Goal: Book appointment/travel/reservation

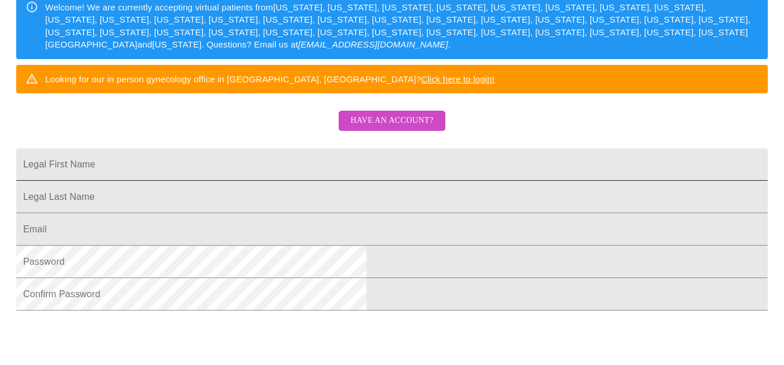
scroll to position [189, 0]
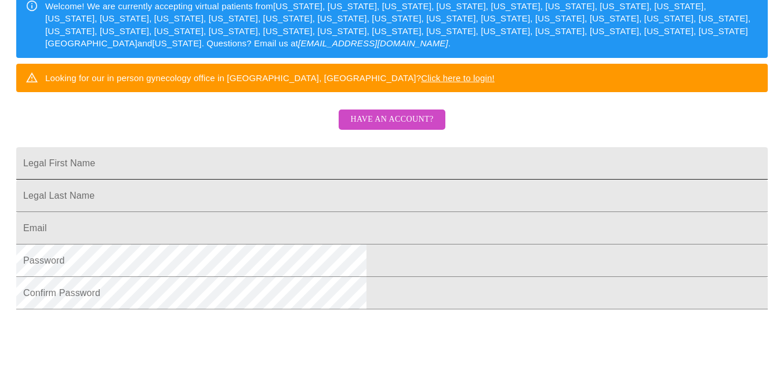
click at [330, 180] on input "Legal First Name" at bounding box center [391, 163] width 751 height 32
type input "[PERSON_NAME]"
click at [265, 212] on input "Legal First Name" at bounding box center [391, 196] width 751 height 32
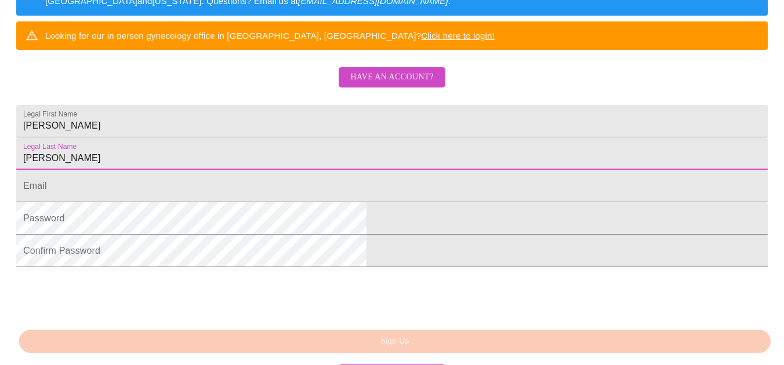
scroll to position [236, 0]
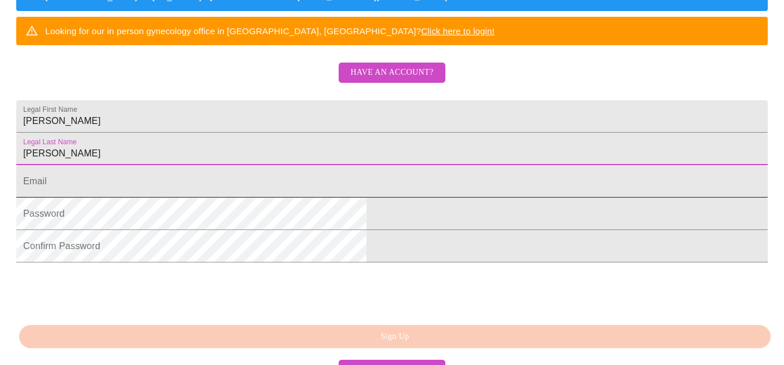
type input "[PERSON_NAME]"
click at [301, 198] on input "Legal First Name" at bounding box center [391, 181] width 751 height 32
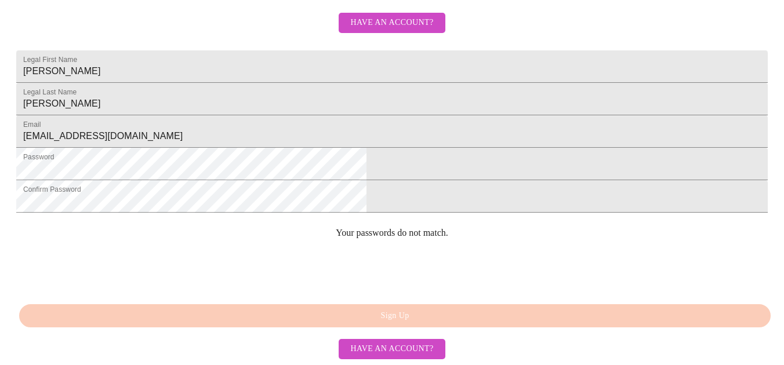
scroll to position [370, 0]
click at [282, 83] on input "[PERSON_NAME]" at bounding box center [391, 99] width 751 height 32
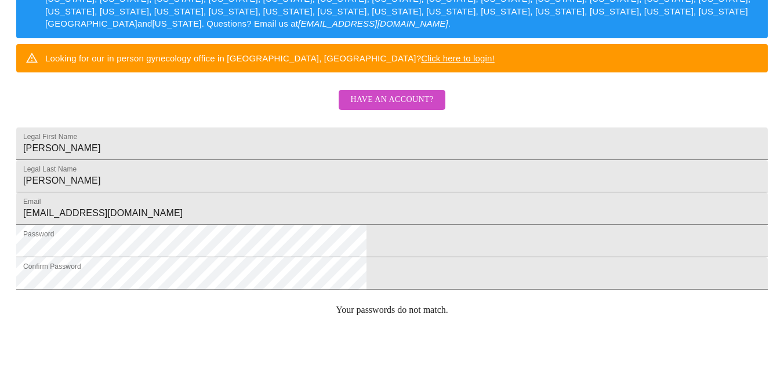
scroll to position [221, 0]
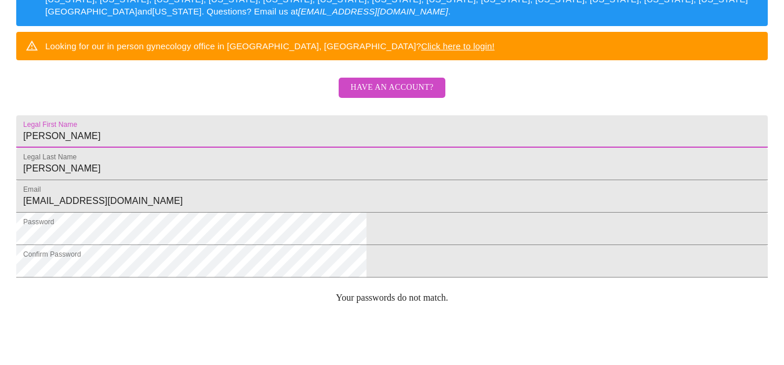
click at [263, 148] on input "[PERSON_NAME]" at bounding box center [391, 131] width 751 height 32
click at [260, 180] on input "[PERSON_NAME]" at bounding box center [391, 164] width 751 height 32
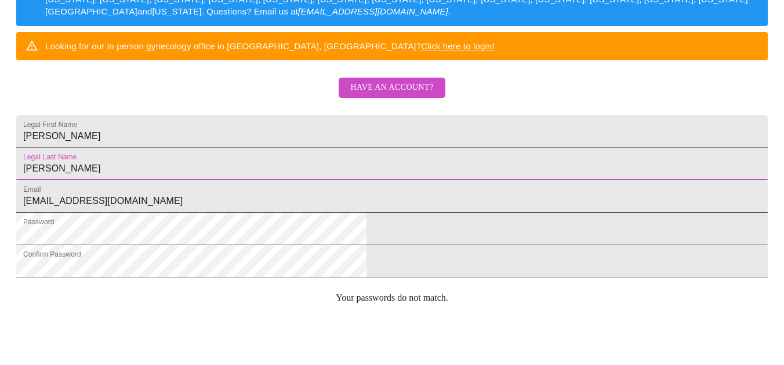
click at [267, 213] on input "[EMAIL_ADDRESS][DOMAIN_NAME]" at bounding box center [391, 196] width 751 height 32
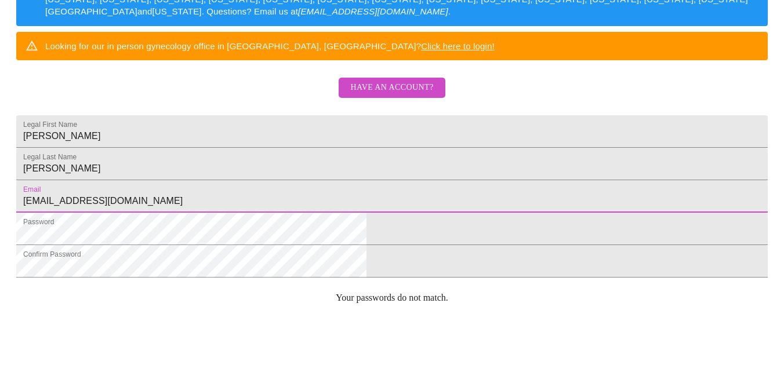
click at [348, 213] on input "[EMAIL_ADDRESS][DOMAIN_NAME]" at bounding box center [391, 196] width 751 height 32
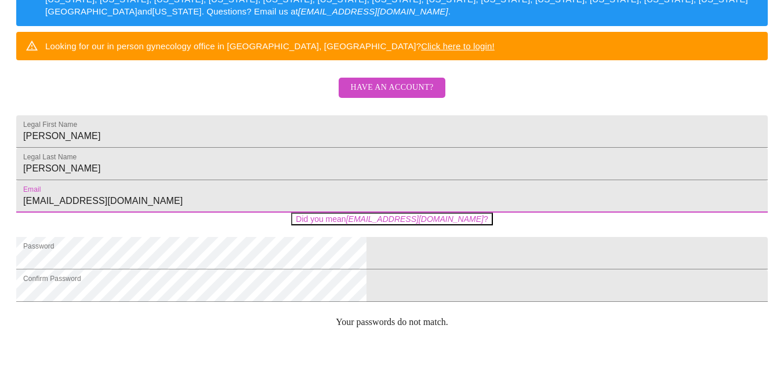
type input "[EMAIL_ADDRESS][DOMAIN_NAME]"
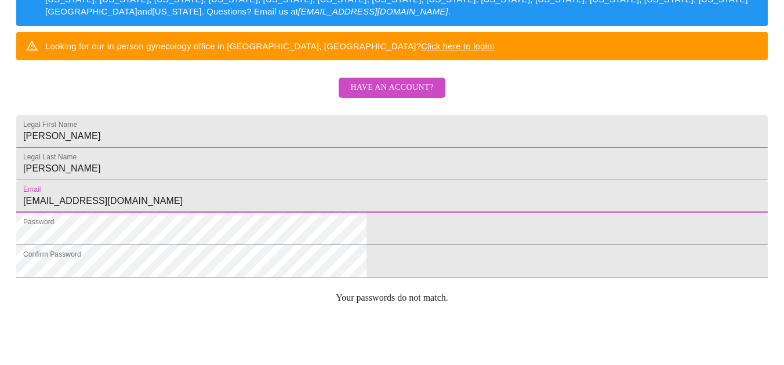
click at [603, 227] on html "MyMenopauseRx Sign Up Welcome! We are currently accepting virtual patients from…" at bounding box center [392, 2] width 784 height 447
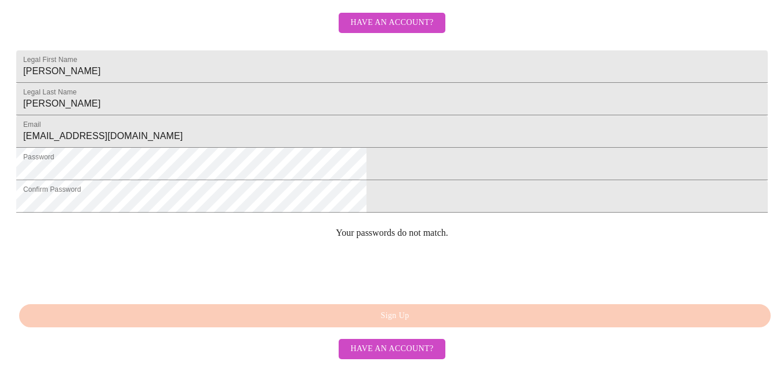
scroll to position [370, 0]
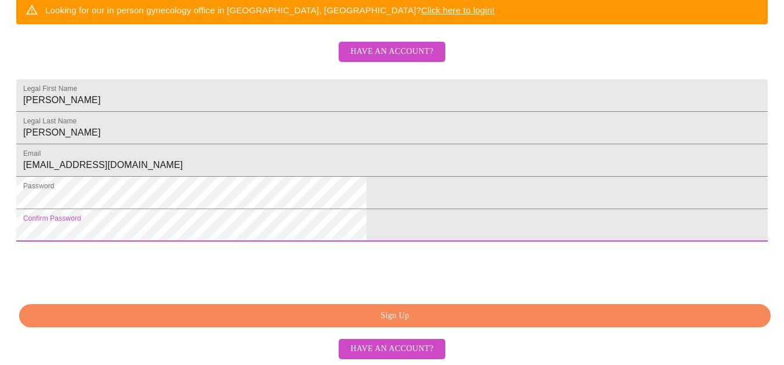
scroll to position [344, 0]
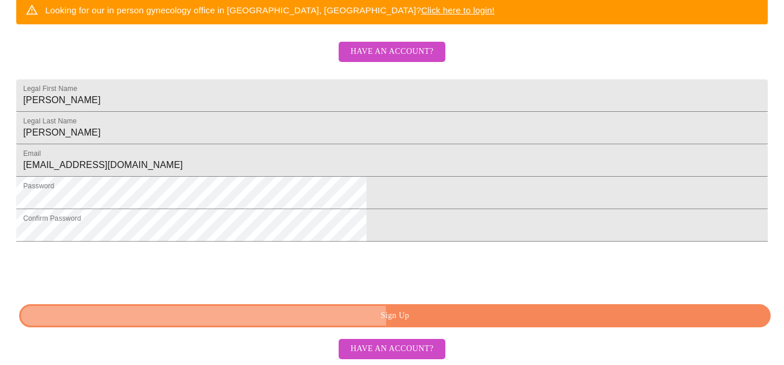
click at [403, 320] on span "Sign Up" at bounding box center [394, 316] width 724 height 14
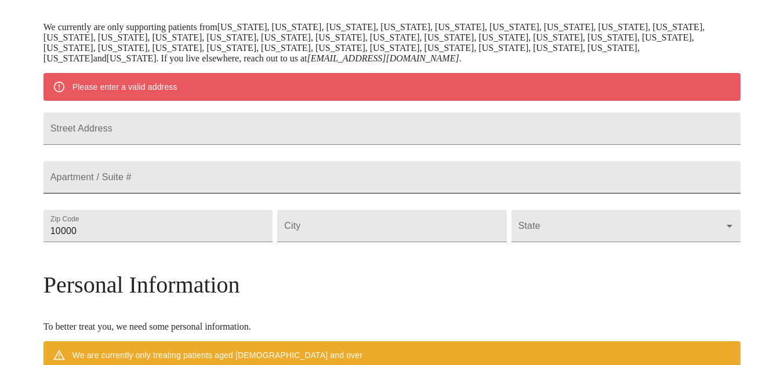
scroll to position [241, 0]
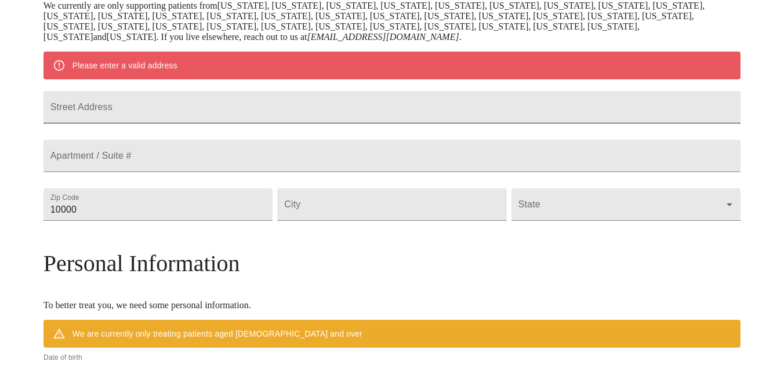
click at [263, 119] on input "Street Address" at bounding box center [391, 107] width 697 height 32
type input "[STREET_ADDRESS]"
click at [226, 221] on input "10000" at bounding box center [157, 204] width 229 height 32
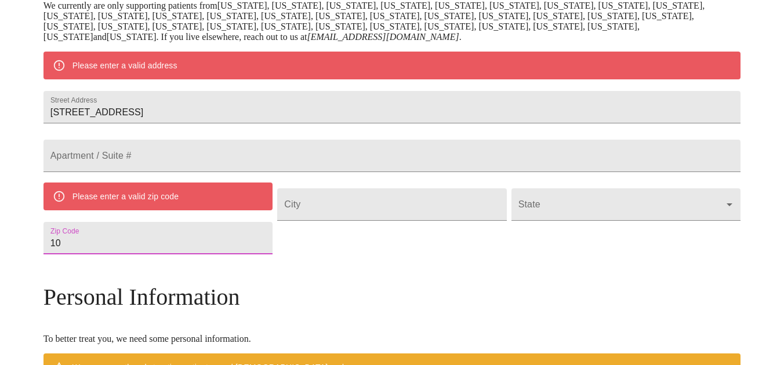
type input "1"
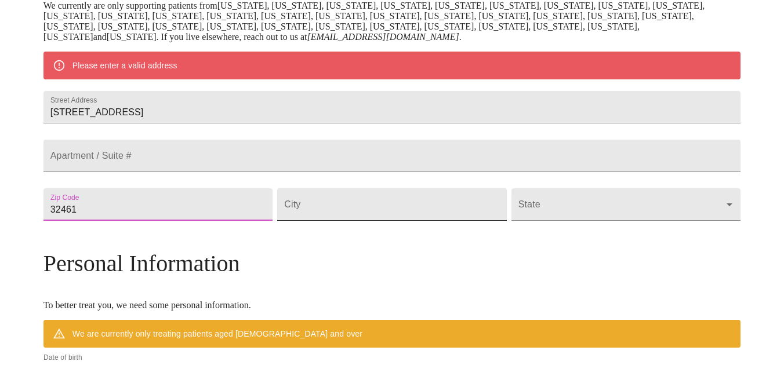
type input "32461"
click at [343, 221] on input "Street Address" at bounding box center [391, 204] width 229 height 32
type input "[GEOGRAPHIC_DATA]"
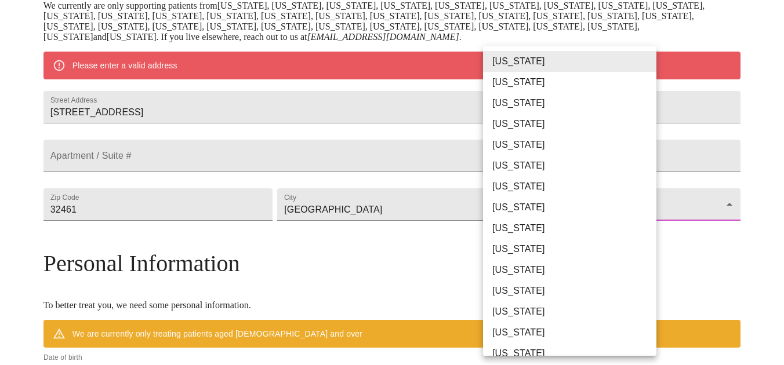
click at [529, 241] on body "MyMenopauseRx Welcome to MyMenopauseRx Since it's your first time here, you'll …" at bounding box center [392, 221] width 774 height 914
click at [526, 236] on li "[US_STATE]" at bounding box center [569, 228] width 173 height 21
type input "[US_STATE]"
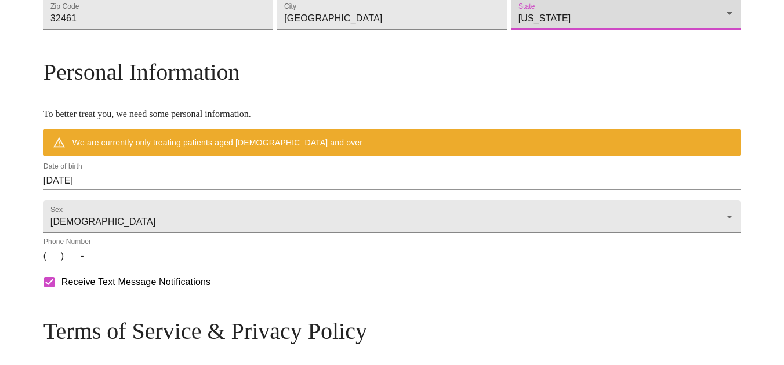
scroll to position [401, 0]
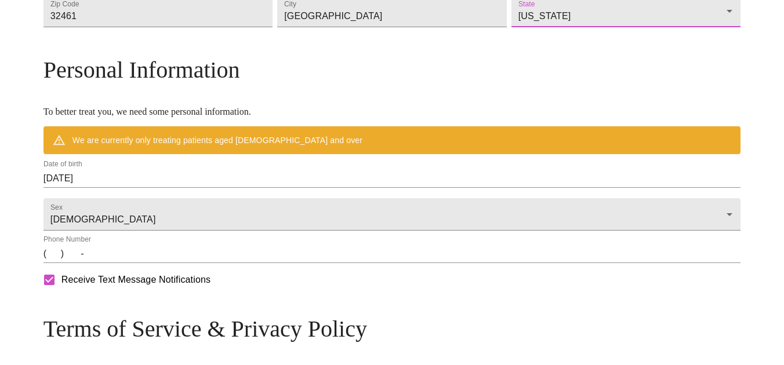
click at [212, 188] on input "[DATE]" at bounding box center [391, 178] width 697 height 19
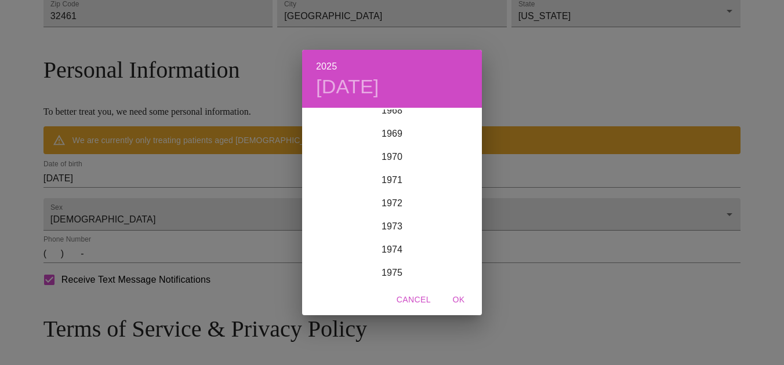
scroll to position [1608, 0]
click at [398, 182] on div "1971" at bounding box center [392, 182] width 180 height 23
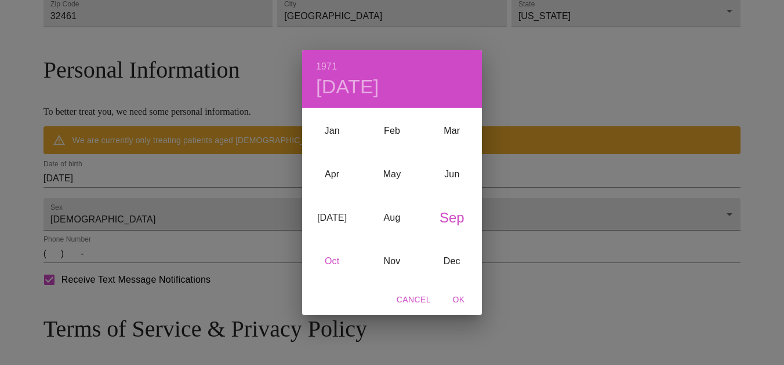
click at [330, 259] on div "Oct" at bounding box center [332, 261] width 60 height 43
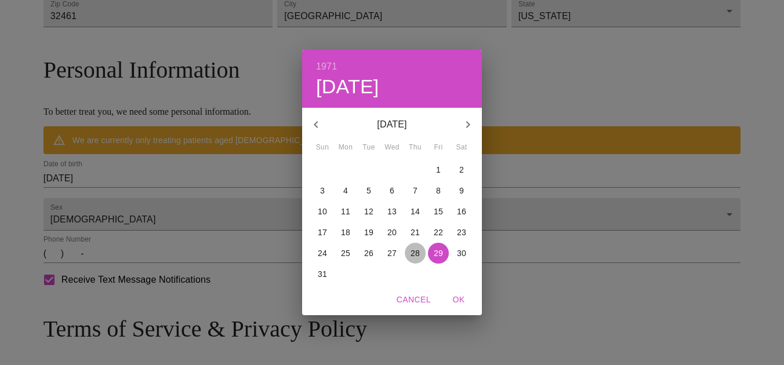
click at [412, 251] on p "28" at bounding box center [414, 253] width 9 height 12
click at [459, 300] on span "OK" at bounding box center [459, 300] width 28 height 14
type input "[DATE]"
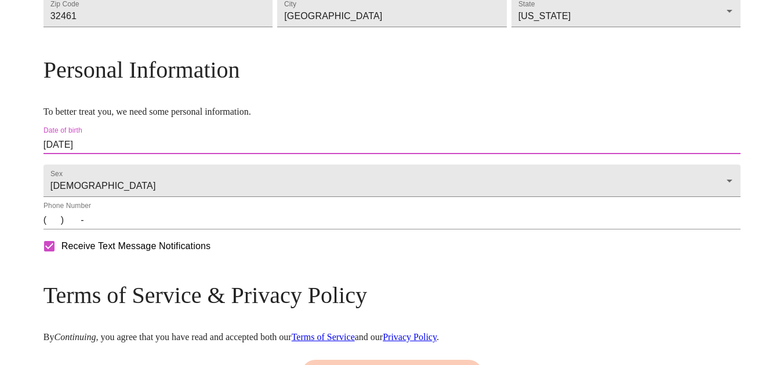
click at [138, 230] on input "(   )    -" at bounding box center [391, 220] width 697 height 19
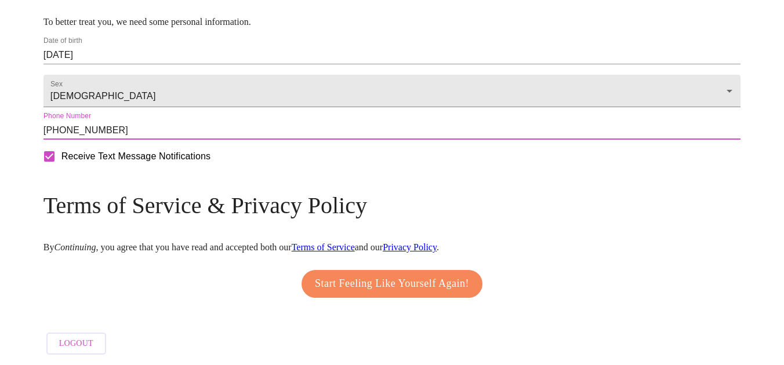
scroll to position [514, 0]
type input "[PHONE_NUMBER]"
click at [403, 288] on span "Start Feeling Like Yourself Again!" at bounding box center [392, 284] width 154 height 19
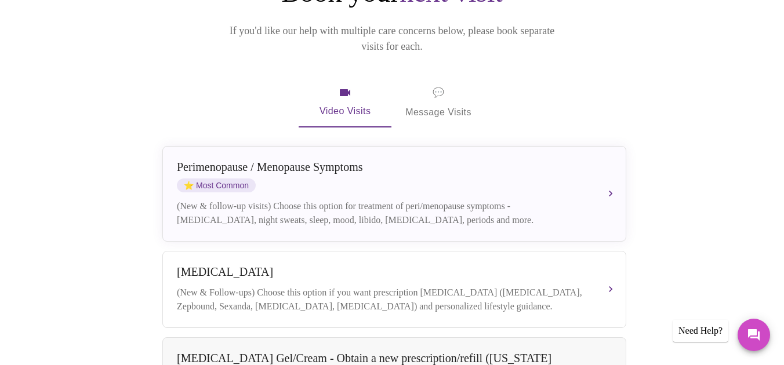
scroll to position [166, 0]
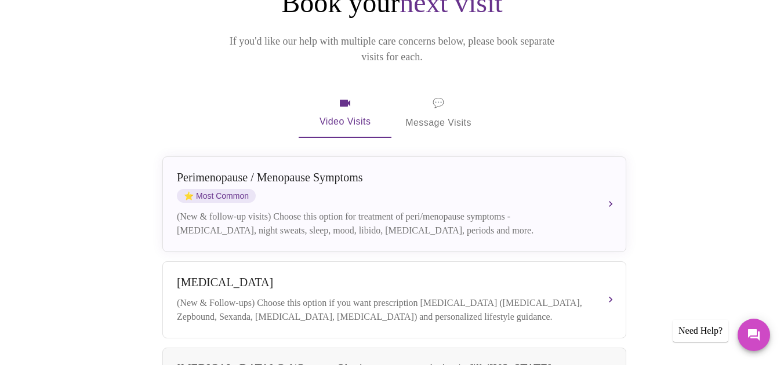
click at [442, 95] on span "💬" at bounding box center [438, 103] width 12 height 16
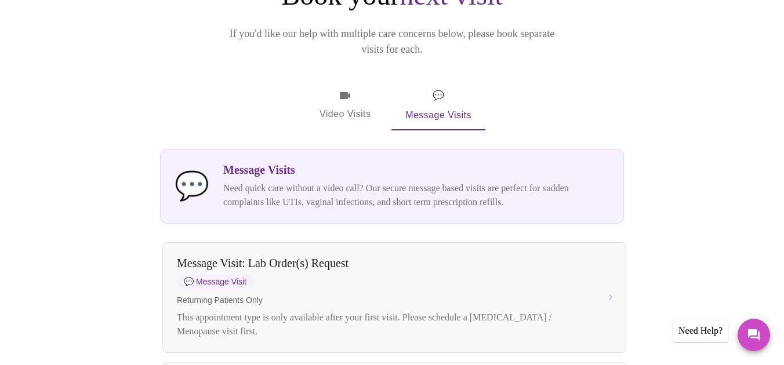
scroll to position [161, 0]
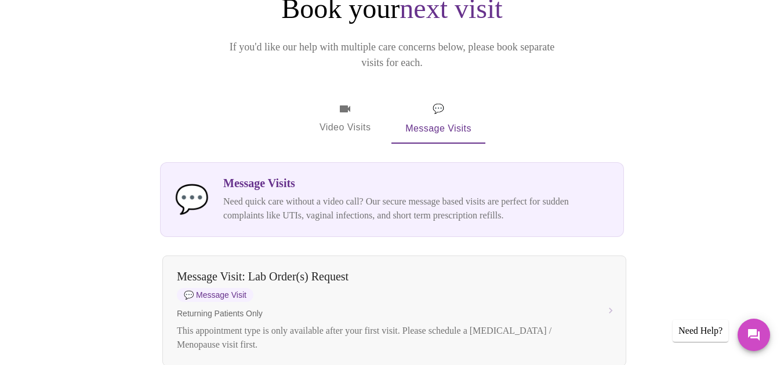
click at [347, 102] on icon "button" at bounding box center [345, 109] width 14 height 14
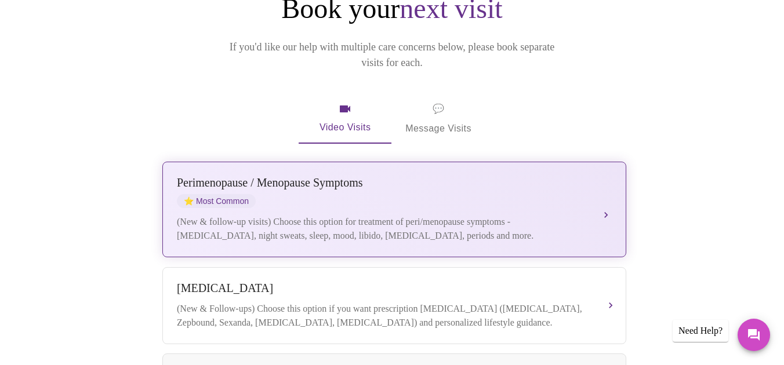
click at [374, 176] on div "[MEDICAL_DATA] / Menopause Symptoms ⭐ Most Common" at bounding box center [383, 192] width 412 height 32
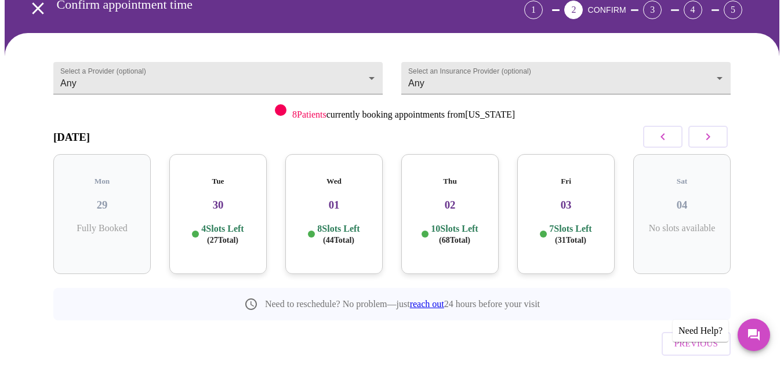
scroll to position [75, 0]
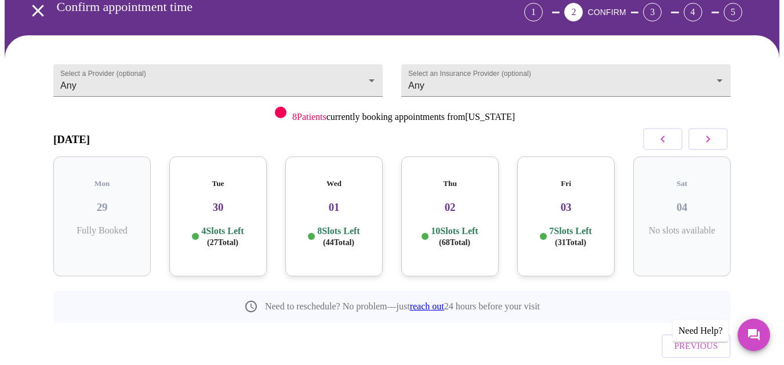
click at [217, 201] on h3 "30" at bounding box center [218, 207] width 79 height 13
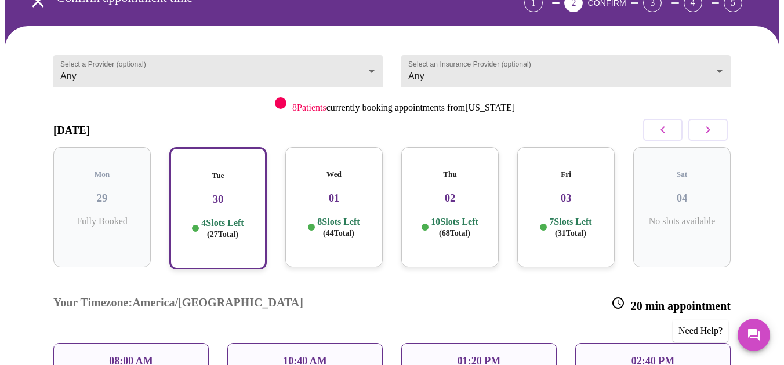
scroll to position [88, 0]
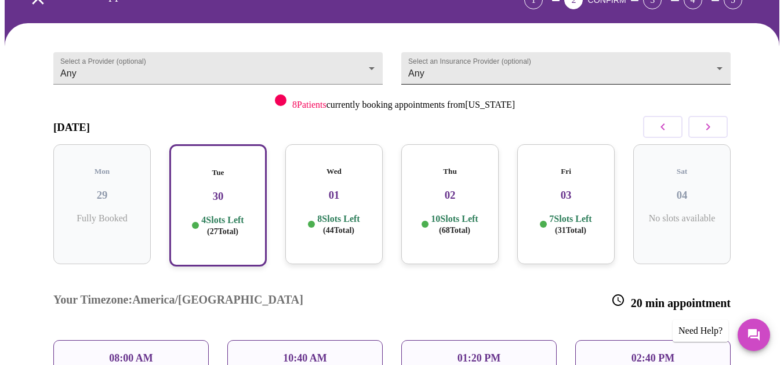
click at [467, 45] on body "MyMenopauseRx Appointments Messaging Labs Uploads Medications Community Refer a…" at bounding box center [392, 216] width 774 height 599
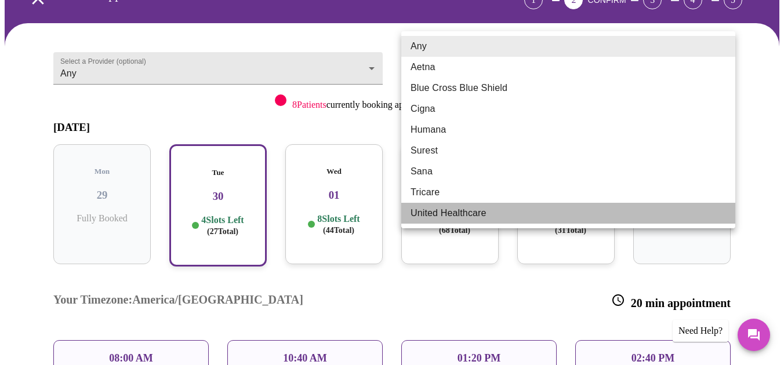
click at [451, 213] on li "United Healthcare" at bounding box center [568, 213] width 334 height 21
type input "United Healthcare"
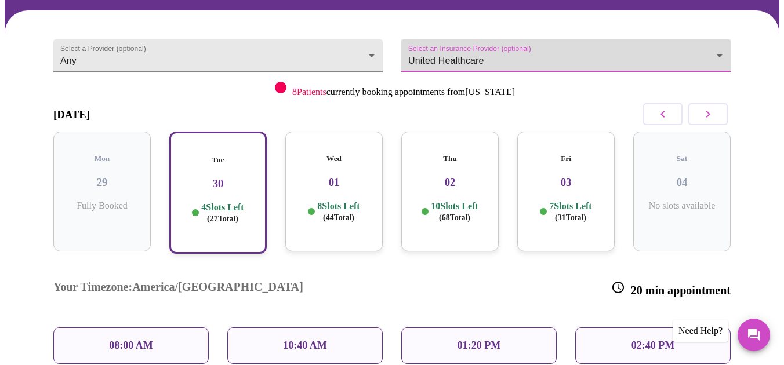
scroll to position [101, 0]
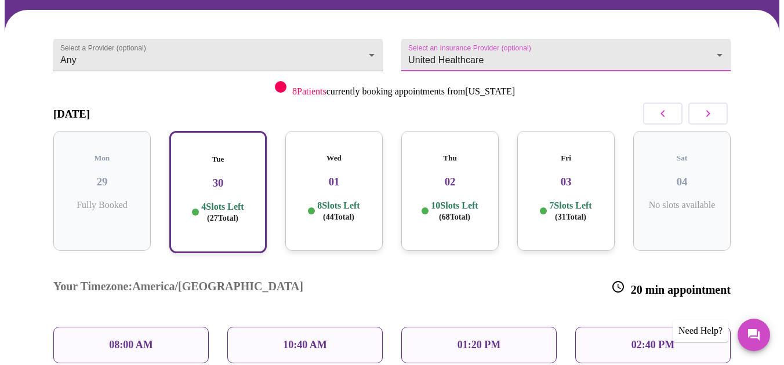
click at [456, 176] on h3 "02" at bounding box center [449, 182] width 79 height 13
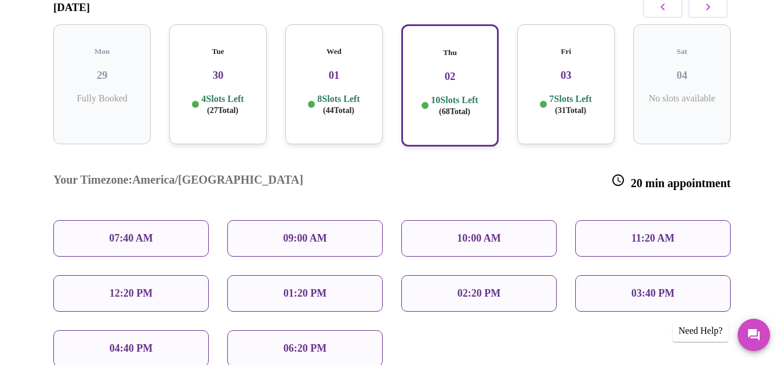
scroll to position [217, 0]
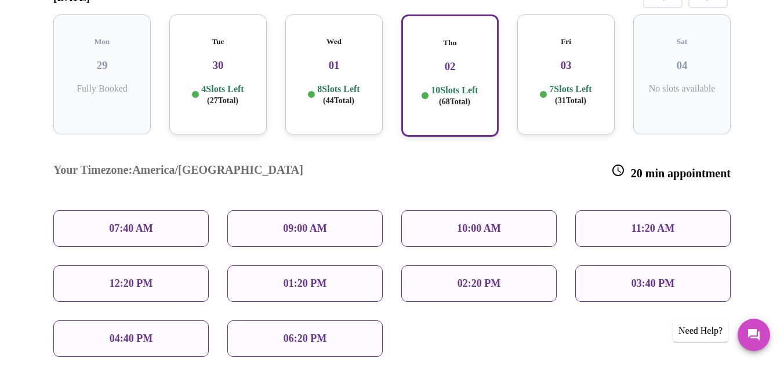
click at [287, 278] on p "01:20 PM" at bounding box center [304, 284] width 43 height 12
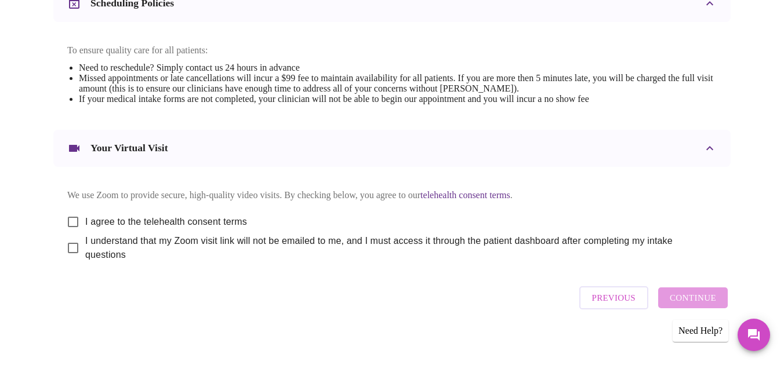
scroll to position [478, 0]
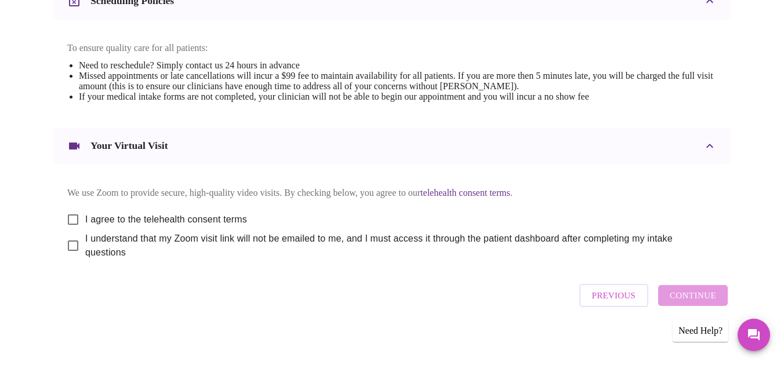
click at [70, 210] on input "I agree to the telehealth consent terms" at bounding box center [73, 219] width 24 height 24
checkbox input "true"
click at [71, 243] on input "I understand that my Zoom visit link will not be emailed to me, and I must acce…" at bounding box center [73, 246] width 24 height 24
checkbox input "true"
click at [701, 296] on span "Continue" at bounding box center [692, 295] width 46 height 15
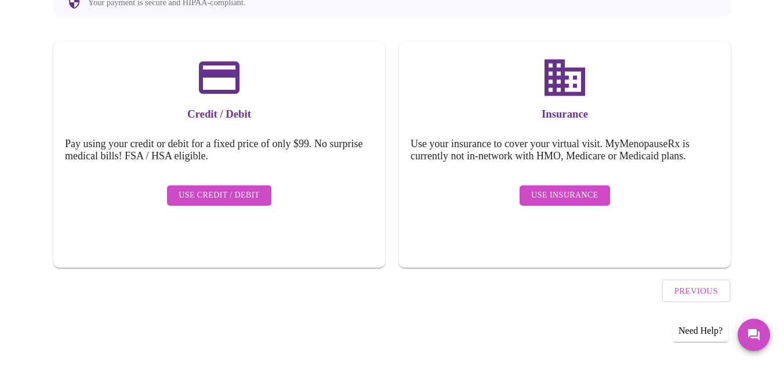
scroll to position [128, 0]
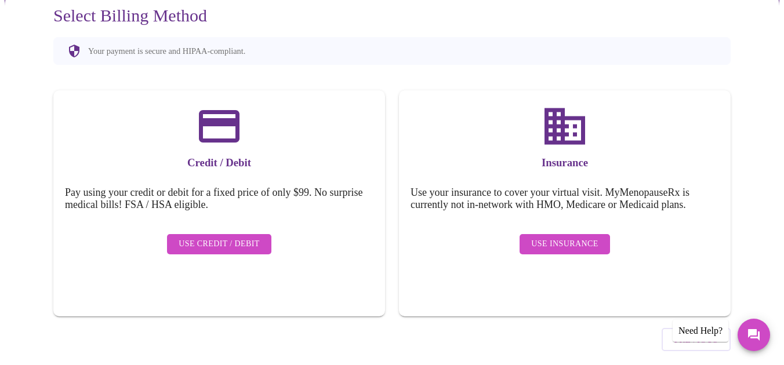
click at [576, 237] on span "Use Insurance" at bounding box center [564, 244] width 67 height 14
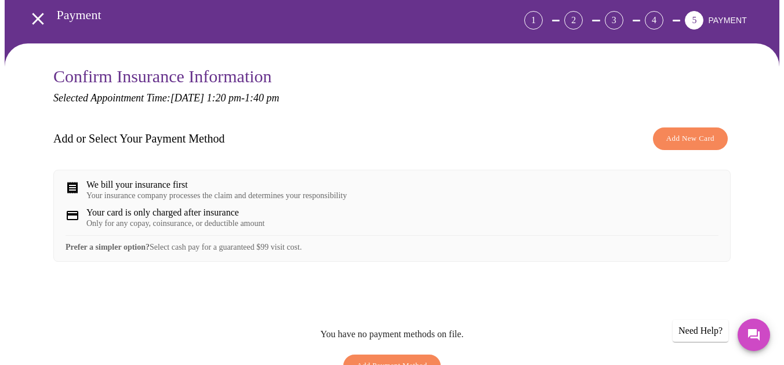
scroll to position [57, 0]
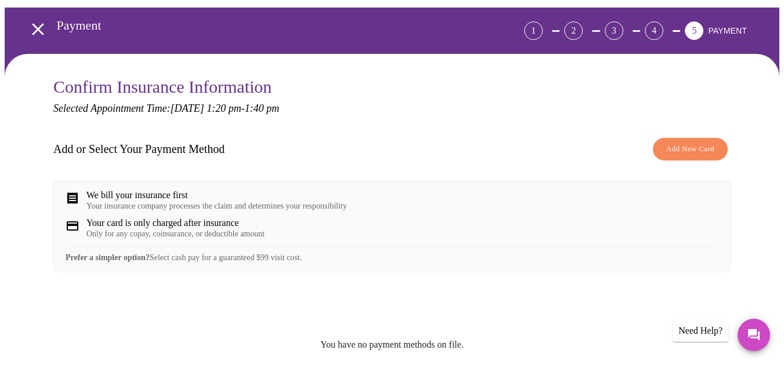
click at [164, 190] on div "We bill your insurance first" at bounding box center [216, 195] width 260 height 10
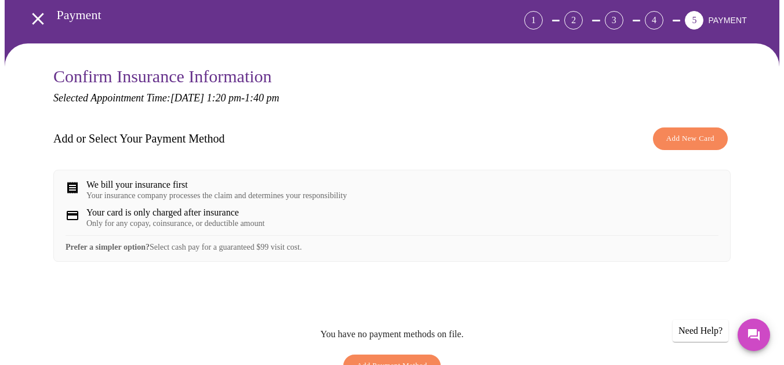
scroll to position [91, 0]
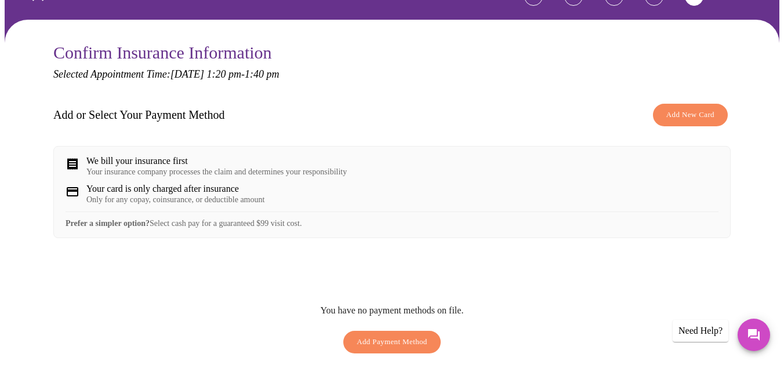
click at [230, 156] on div "We bill your insurance first" at bounding box center [216, 161] width 260 height 10
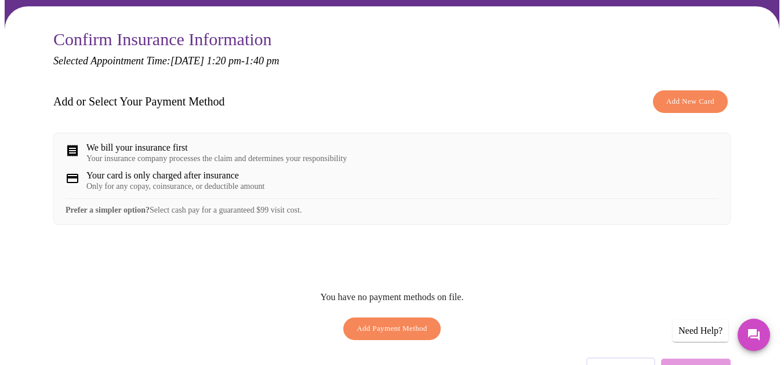
scroll to position [108, 0]
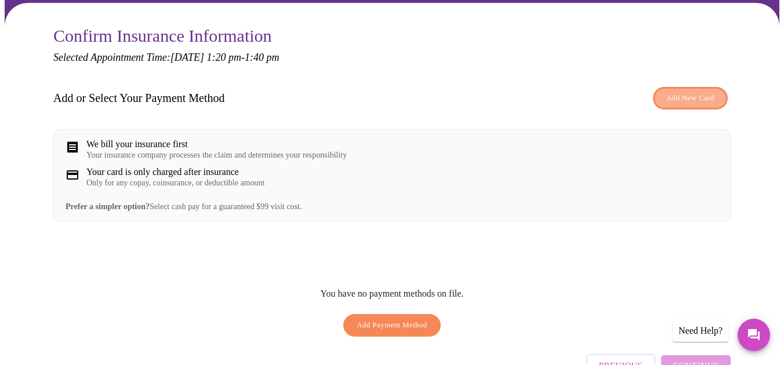
click at [699, 92] on span "Add New Card" at bounding box center [690, 98] width 48 height 13
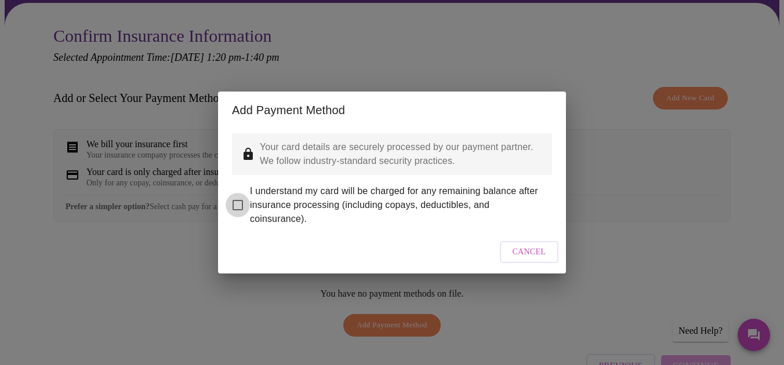
click at [239, 199] on input "I understand my card will be charged for any remaining balance after insurance …" at bounding box center [237, 205] width 24 height 24
checkbox input "true"
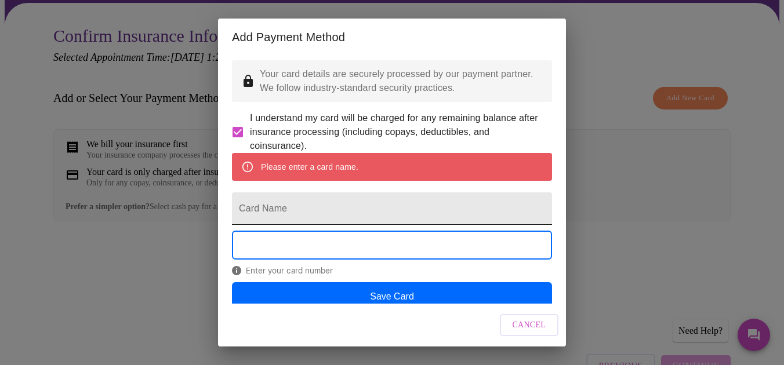
click at [343, 224] on input "Card Name" at bounding box center [392, 208] width 320 height 32
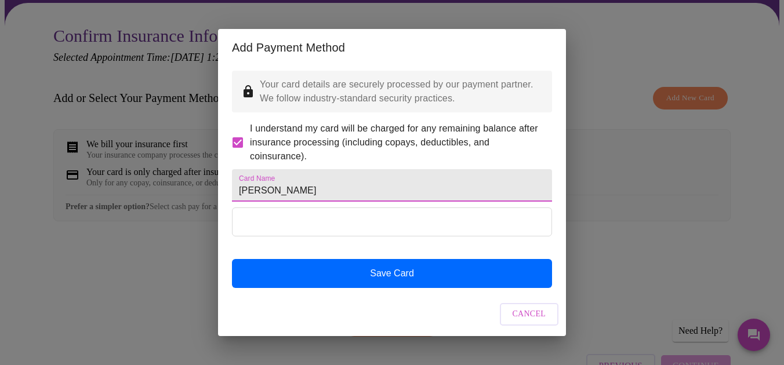
scroll to position [9, 0]
type input "[PERSON_NAME]"
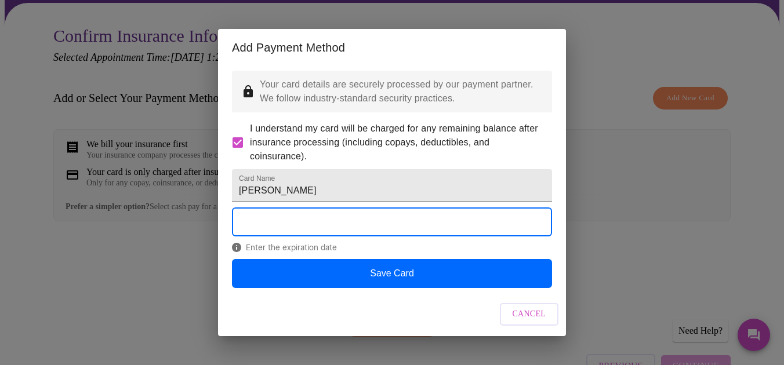
click at [347, 252] on span "Enter the expiration date" at bounding box center [392, 247] width 320 height 9
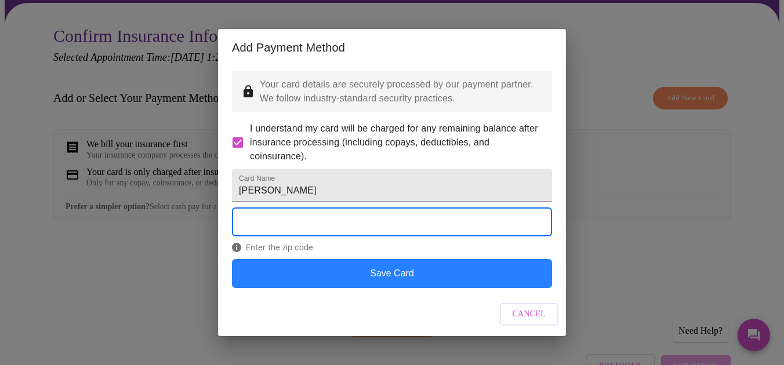
click at [398, 288] on button "Save Card" at bounding box center [392, 273] width 320 height 29
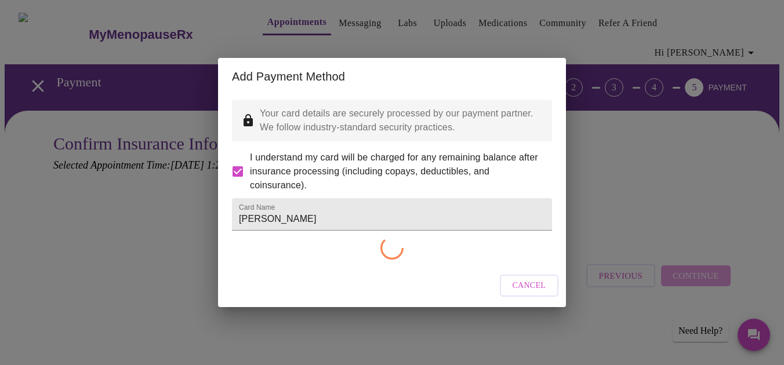
scroll to position [0, 0]
checkbox input "false"
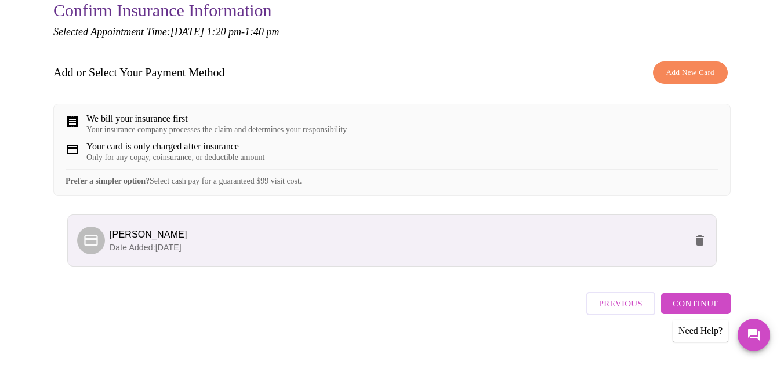
scroll to position [134, 0]
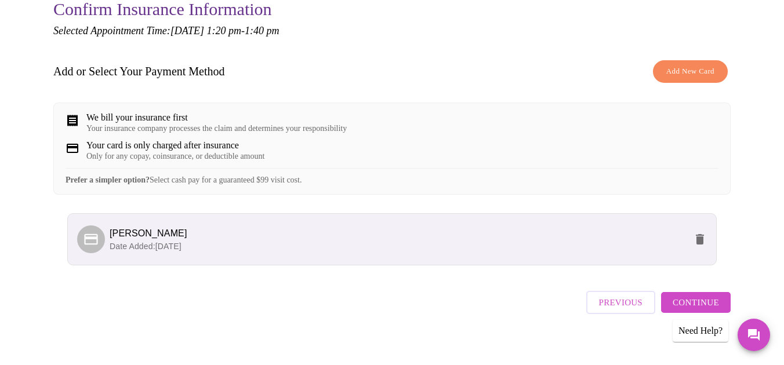
click at [697, 300] on span "Continue" at bounding box center [695, 302] width 46 height 15
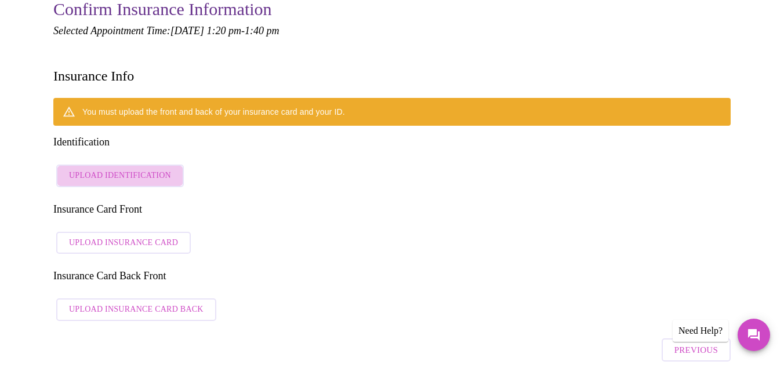
click at [132, 169] on span "Upload Identification" at bounding box center [120, 176] width 102 height 14
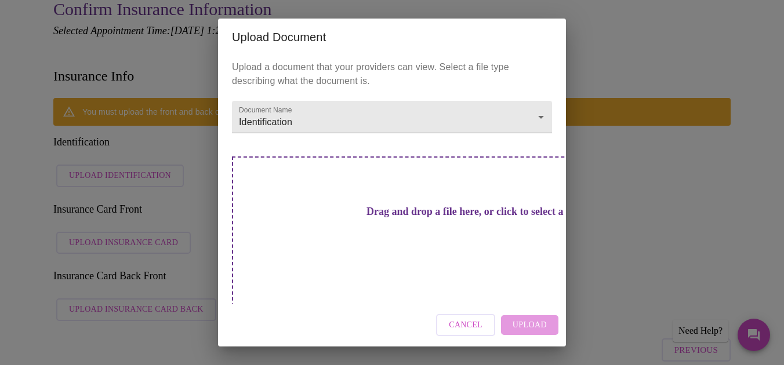
click at [356, 215] on h3 "Drag and drop a file here, or click to select a file" at bounding box center [473, 212] width 320 height 12
click at [390, 218] on h3 "Drag and drop a file here, or click to select a file" at bounding box center [473, 212] width 320 height 12
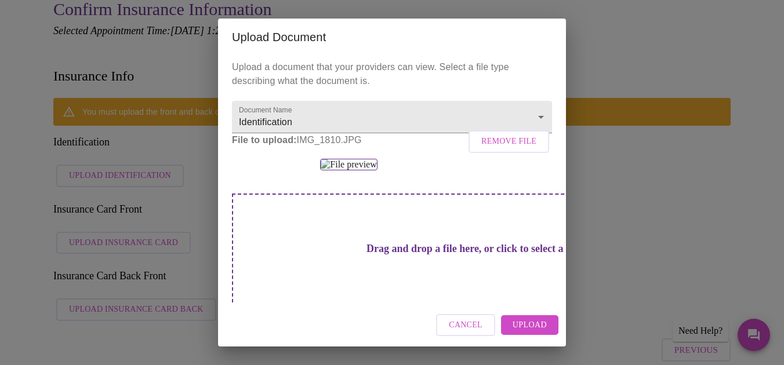
click at [531, 329] on span "Upload" at bounding box center [529, 325] width 34 height 14
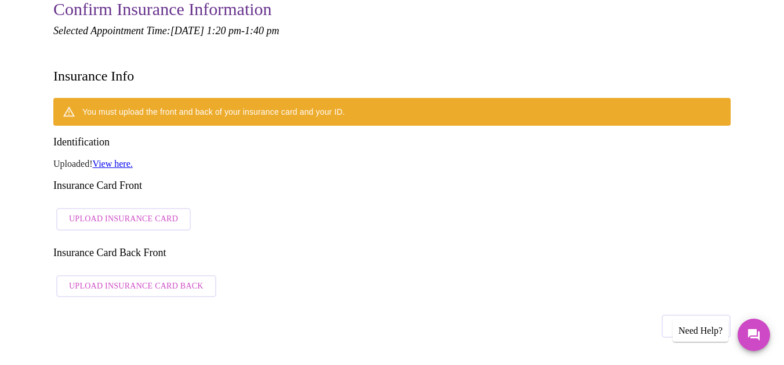
click at [446, 155] on div "You must upload the front and back of your insurance card and your ID. Identifi…" at bounding box center [391, 200] width 677 height 205
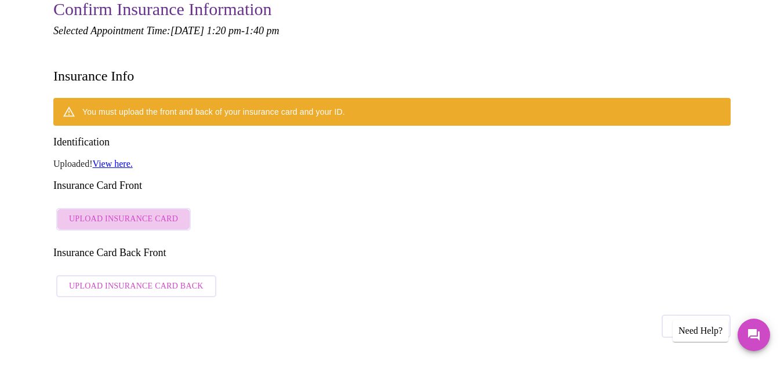
click at [150, 212] on span "Upload Insurance Card" at bounding box center [123, 219] width 109 height 14
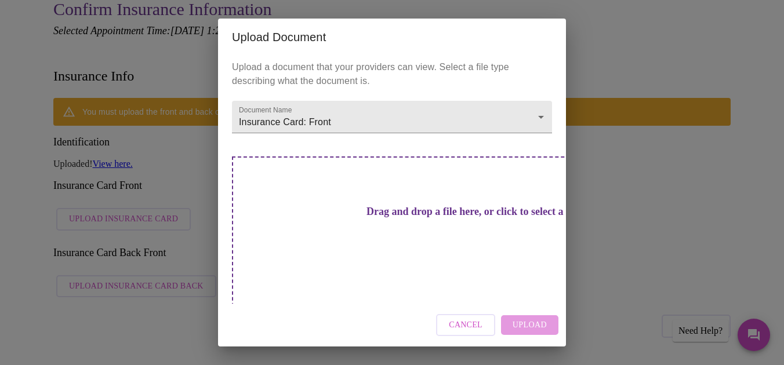
click at [390, 218] on h3 "Drag and drop a file here, or click to select a file" at bounding box center [473, 212] width 320 height 12
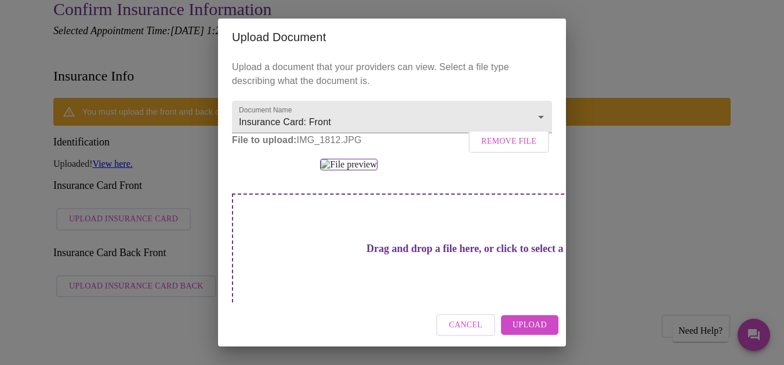
click at [536, 325] on span "Upload" at bounding box center [529, 325] width 34 height 14
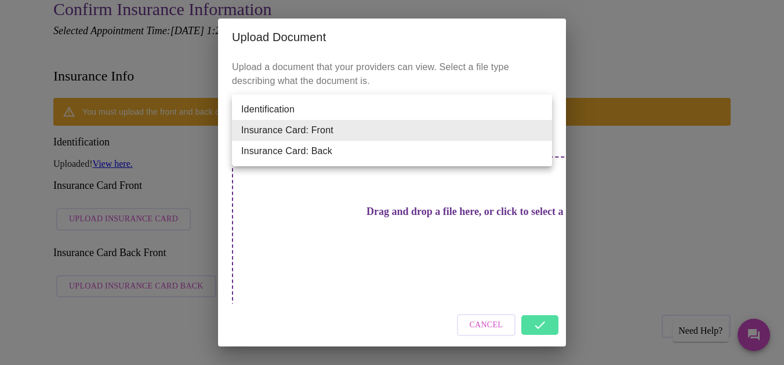
click at [419, 153] on li "Insurance Card: Back" at bounding box center [392, 151] width 320 height 21
type input "Insurance Card: Back"
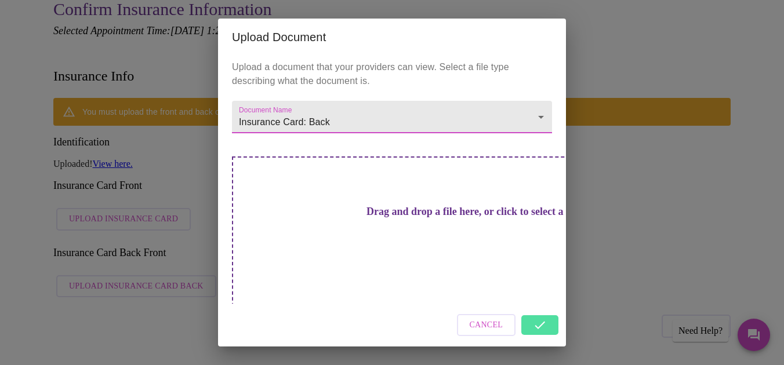
click at [394, 218] on h3 "Drag and drop a file here, or click to select a file" at bounding box center [473, 212] width 320 height 12
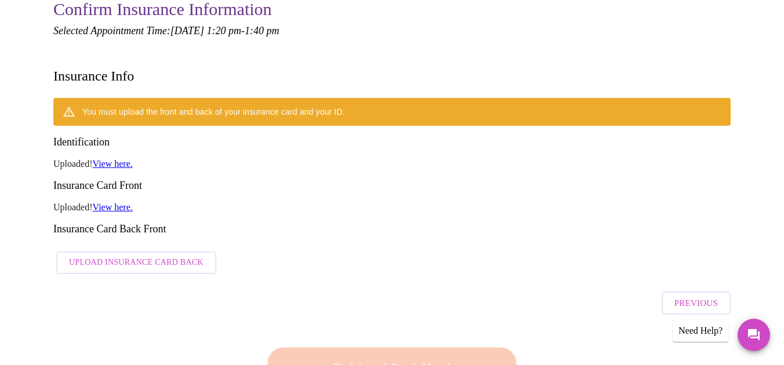
click at [173, 256] on span "Upload Insurance Card Back" at bounding box center [136, 263] width 134 height 14
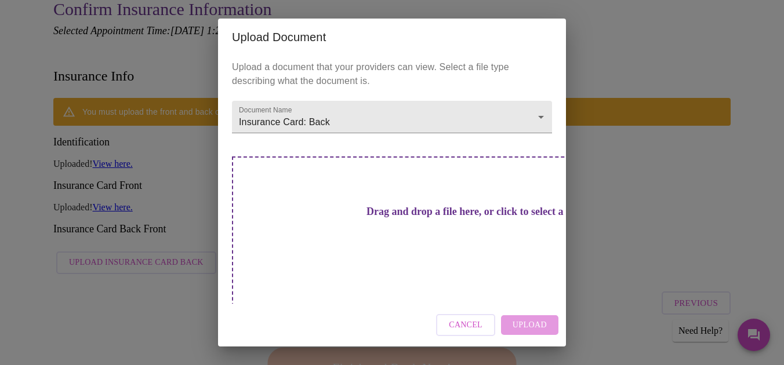
click at [363, 218] on h3 "Drag and drop a file here, or click to select a file" at bounding box center [473, 212] width 320 height 12
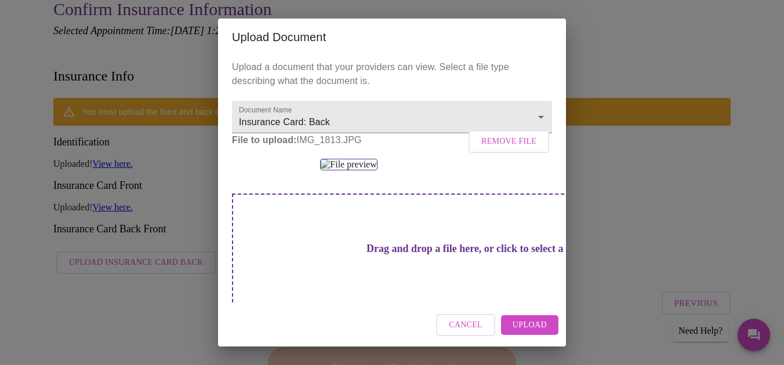
click at [524, 327] on span "Upload" at bounding box center [529, 325] width 34 height 14
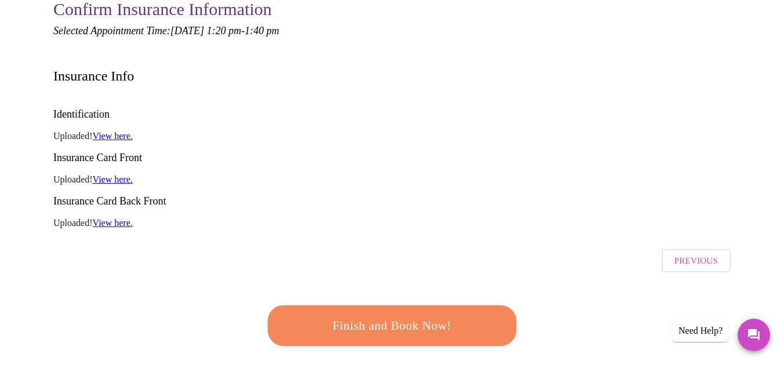
click at [419, 315] on span "Finish and Book Now!" at bounding box center [392, 325] width 214 height 21
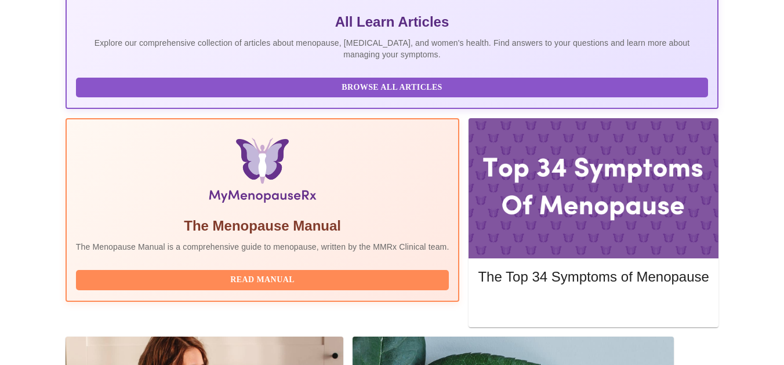
scroll to position [269, 0]
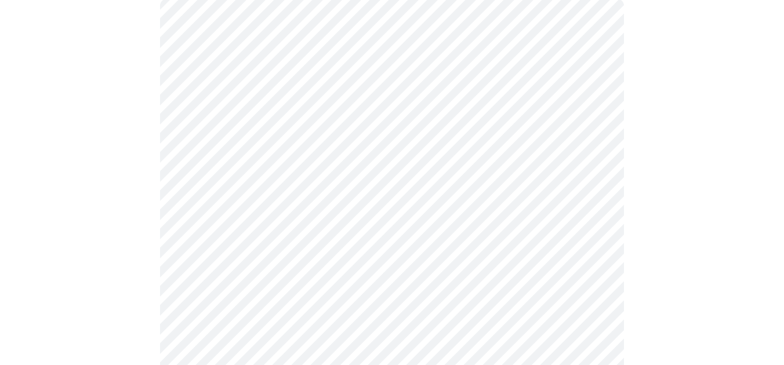
scroll to position [129, 0]
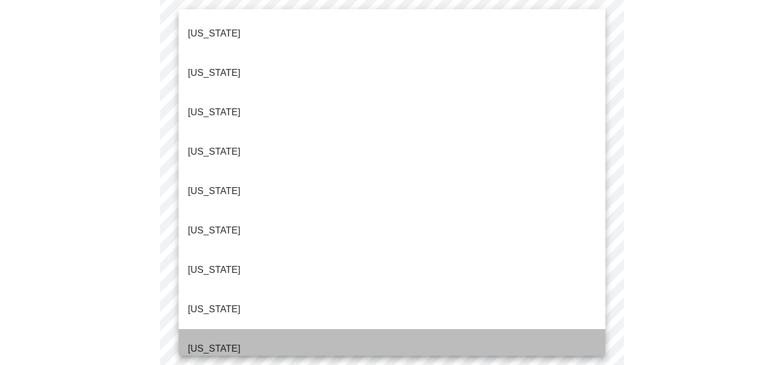
click at [309, 329] on li "[US_STATE]" at bounding box center [392, 348] width 427 height 39
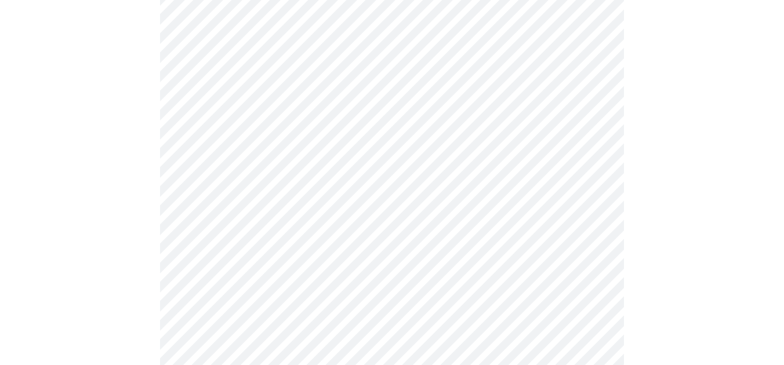
scroll to position [180, 0]
click at [341, 156] on body "MyMenopauseRx Appointments Messaging Labs Uploads Medications Community Refer a…" at bounding box center [392, 362] width 774 height 1075
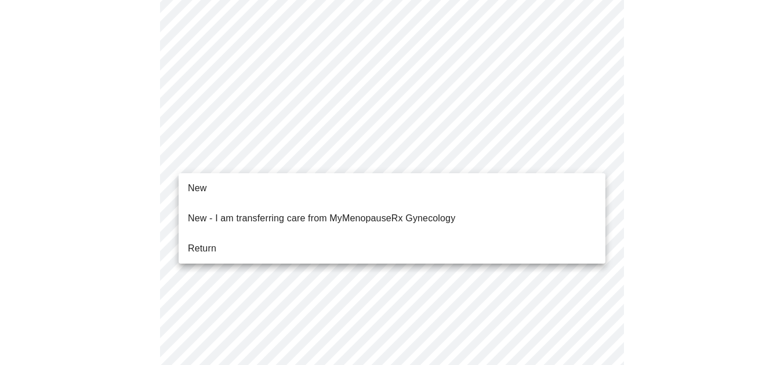
click at [333, 184] on li "New" at bounding box center [392, 188] width 427 height 21
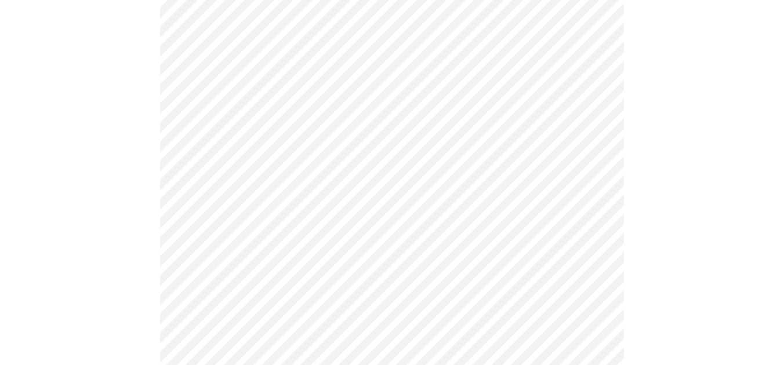
scroll to position [678, 0]
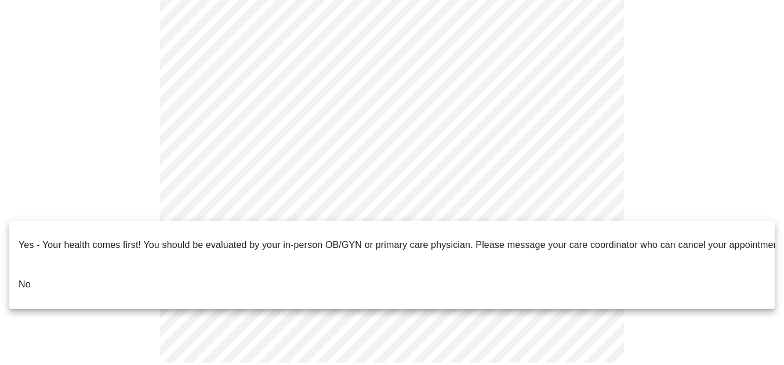
click at [323, 270] on li "No" at bounding box center [391, 284] width 765 height 39
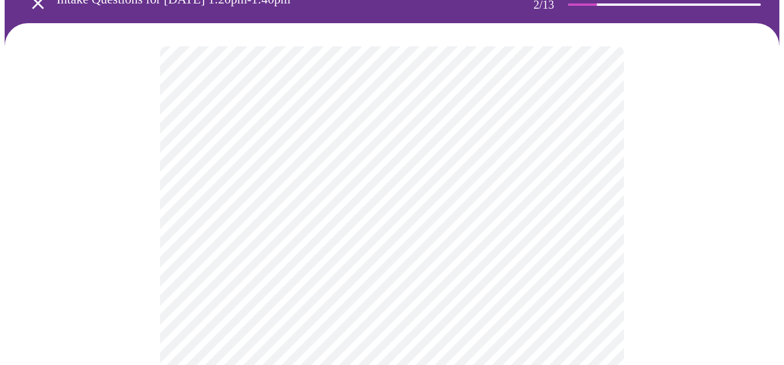
scroll to position [83, 0]
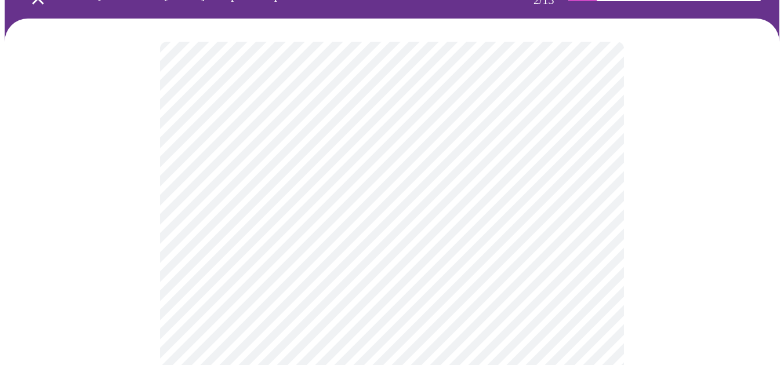
click at [403, 154] on body "MyMenopauseRx Appointments Messaging Labs Uploads Medications Community Refer a…" at bounding box center [392, 278] width 774 height 713
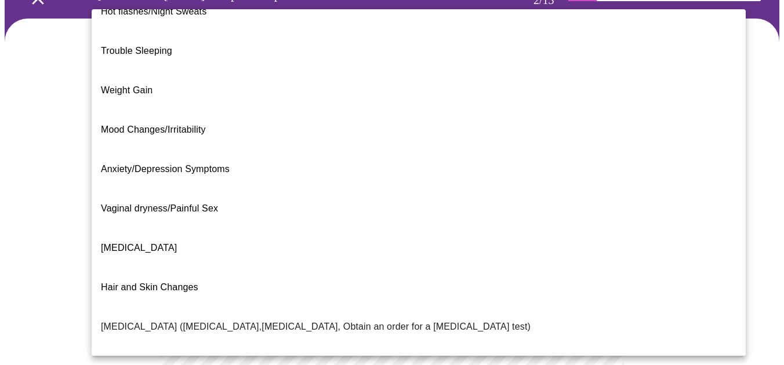
scroll to position [0, 0]
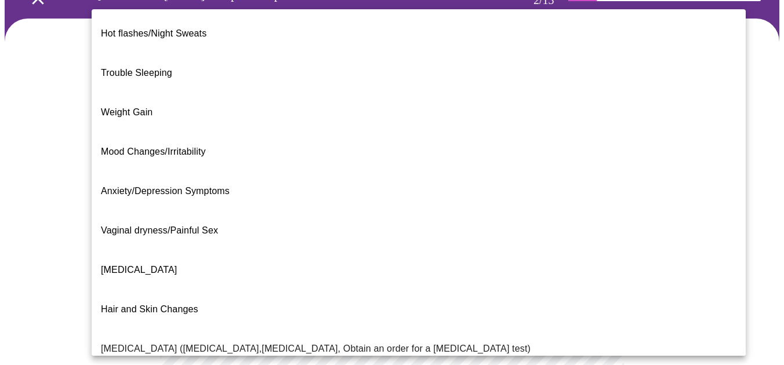
click at [220, 66] on li "Trouble Sleeping" at bounding box center [419, 72] width 654 height 39
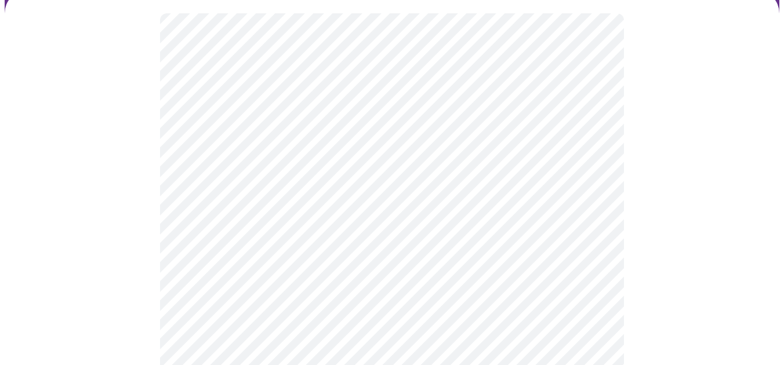
scroll to position [129, 0]
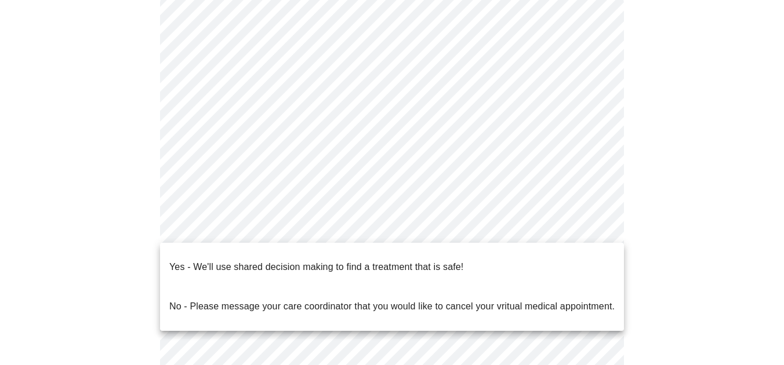
click at [304, 227] on body "MyMenopauseRx Appointments Messaging Labs Uploads Medications Community Refer a…" at bounding box center [392, 229] width 774 height 706
click at [305, 260] on p "Yes - We'll use shared decision making to find a treatment that is safe!" at bounding box center [316, 267] width 294 height 14
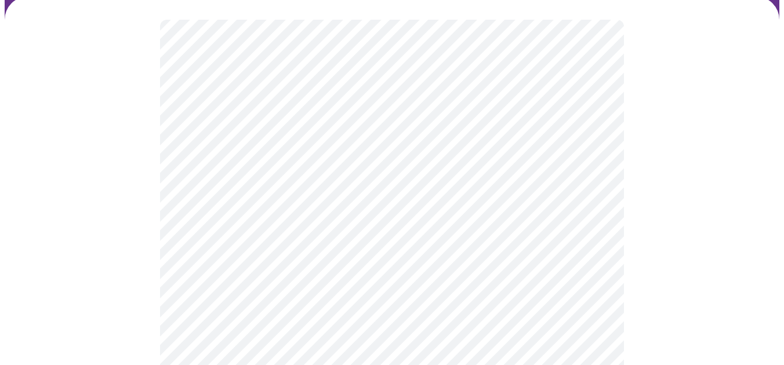
scroll to position [121, 0]
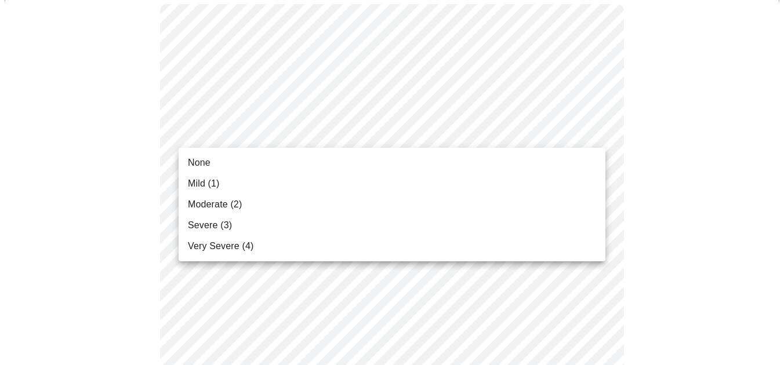
click at [339, 181] on li "Mild (1)" at bounding box center [392, 183] width 427 height 21
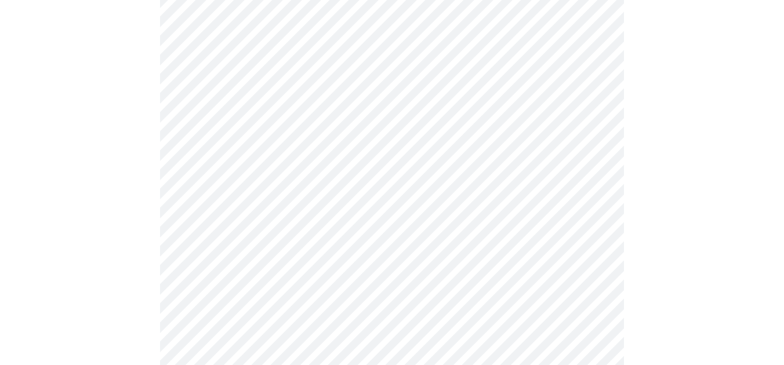
scroll to position [170, 0]
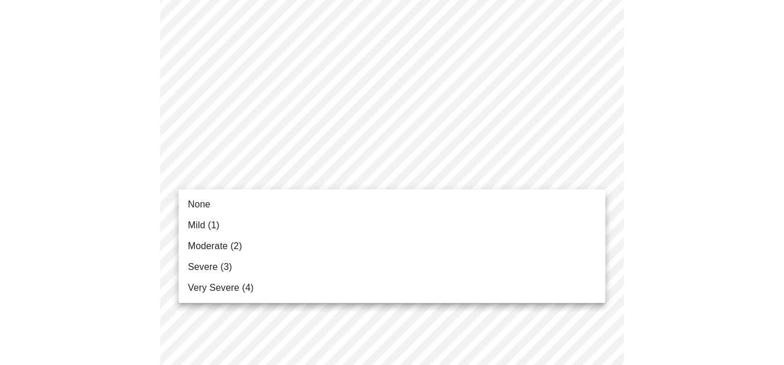
click at [319, 220] on li "Mild (1)" at bounding box center [392, 225] width 427 height 21
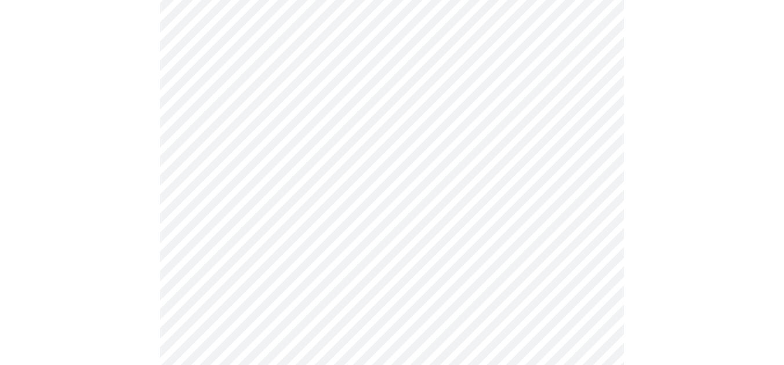
scroll to position [282, 0]
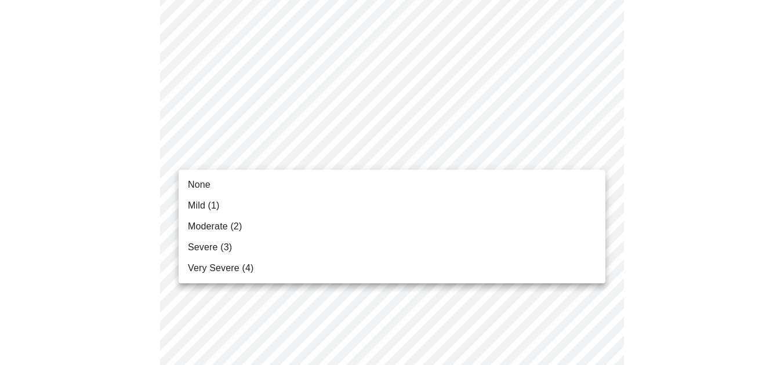
click at [291, 263] on li "Very Severe (4)" at bounding box center [392, 268] width 427 height 21
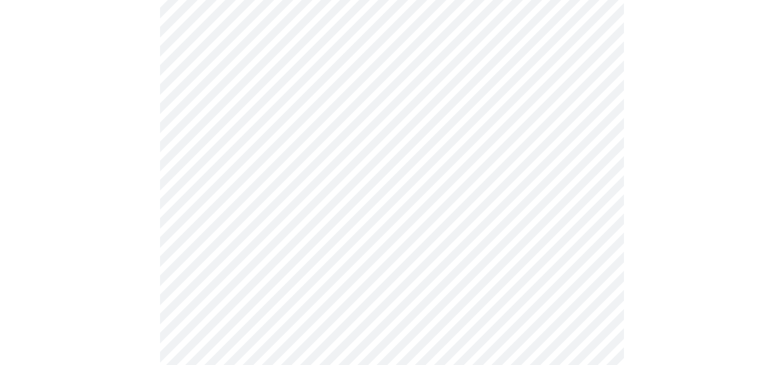
scroll to position [369, 0]
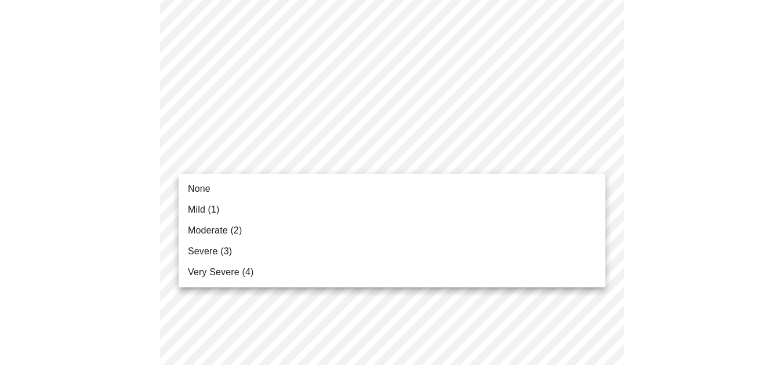
click at [332, 185] on li "None" at bounding box center [392, 189] width 427 height 21
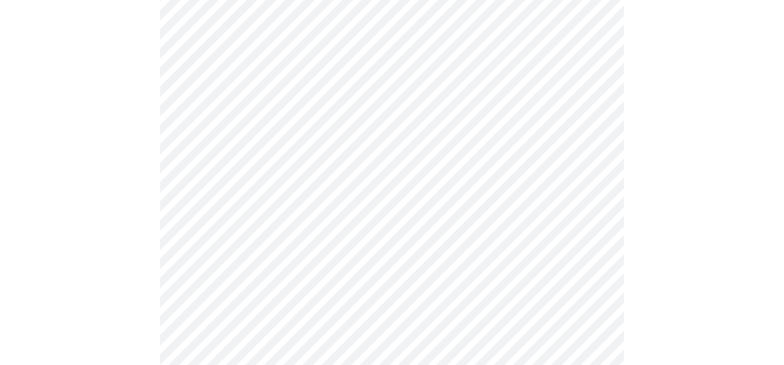
scroll to position [483, 0]
click at [340, 121] on body "MyMenopauseRx Appointments Messaging Labs Uploads Medications Community Refer a…" at bounding box center [392, 267] width 774 height 1493
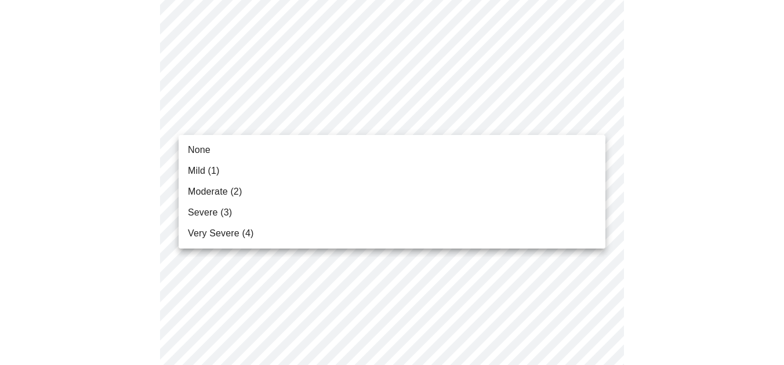
click at [290, 175] on li "Mild (1)" at bounding box center [392, 171] width 427 height 21
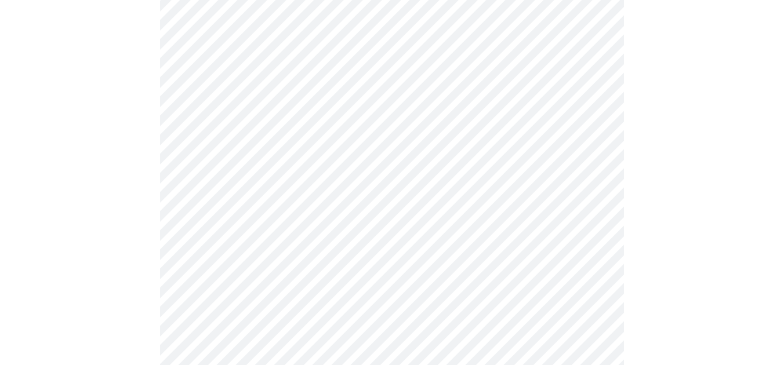
scroll to position [536, 0]
click at [322, 143] on body "MyMenopauseRx Appointments Messaging Labs Uploads Medications Community Refer a…" at bounding box center [392, 207] width 774 height 1477
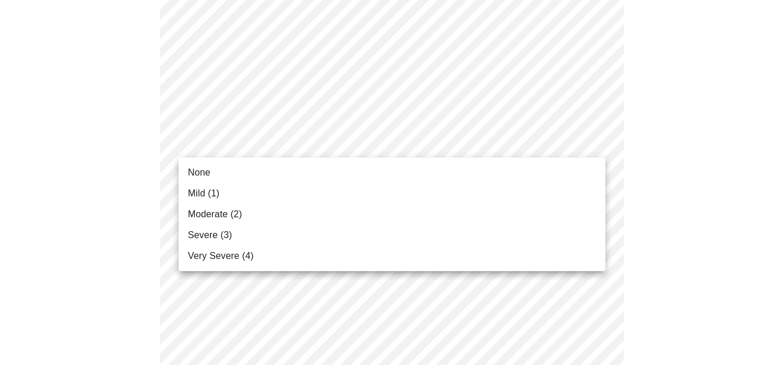
click at [292, 213] on li "Moderate (2)" at bounding box center [392, 214] width 427 height 21
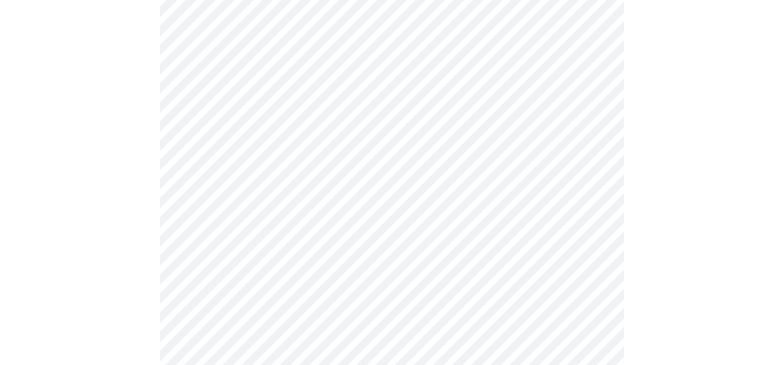
scroll to position [655, 0]
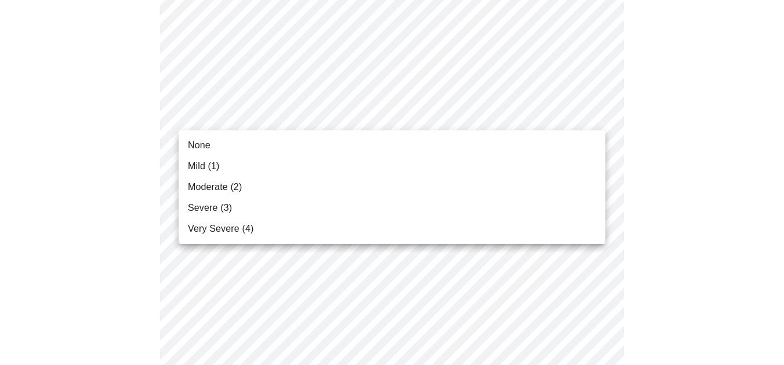
click at [331, 116] on body "MyMenopauseRx Appointments Messaging Labs Uploads Medications Community Refer a…" at bounding box center [392, 80] width 774 height 1461
click at [296, 220] on li "Very Severe (4)" at bounding box center [392, 229] width 427 height 21
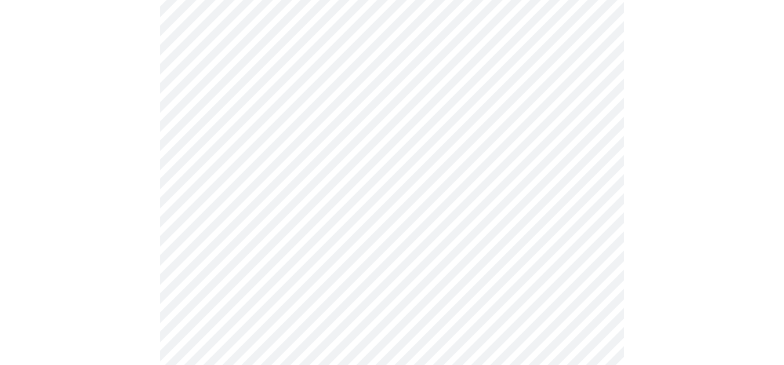
scroll to position [741, 0]
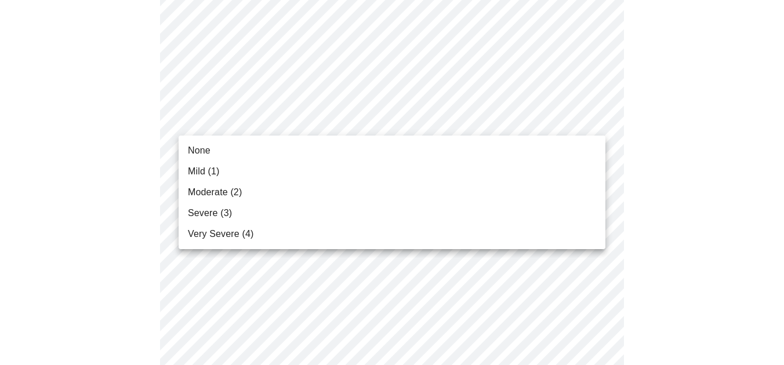
click at [296, 215] on li "Severe (3)" at bounding box center [392, 213] width 427 height 21
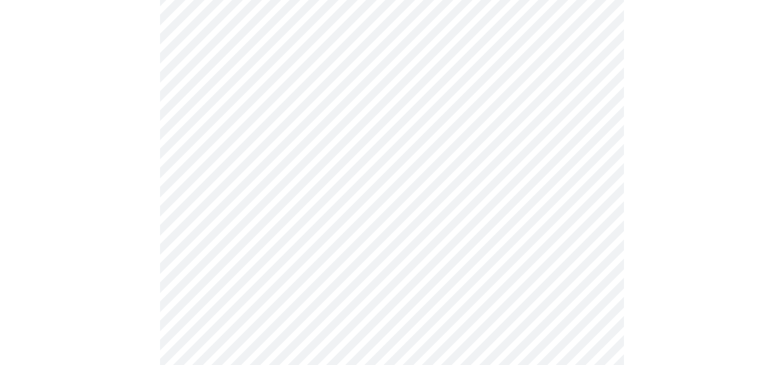
scroll to position [800, 0]
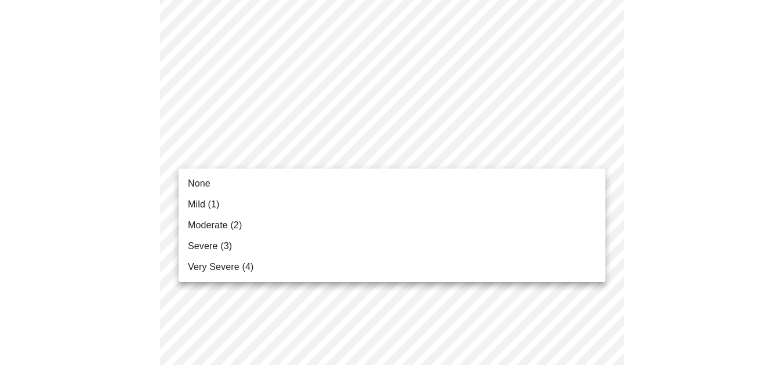
click at [294, 208] on li "Mild (1)" at bounding box center [392, 204] width 427 height 21
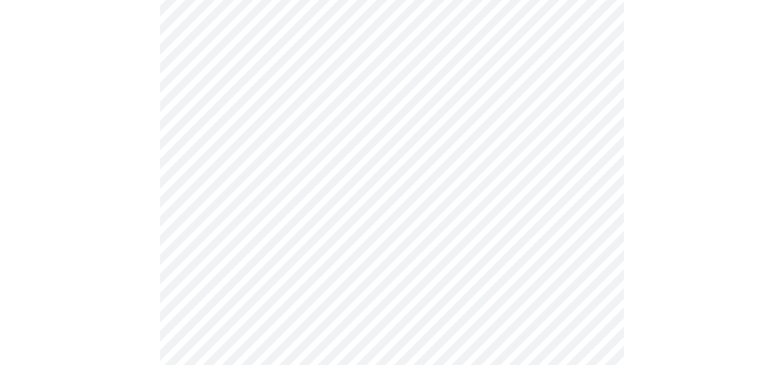
scroll to position [888, 0]
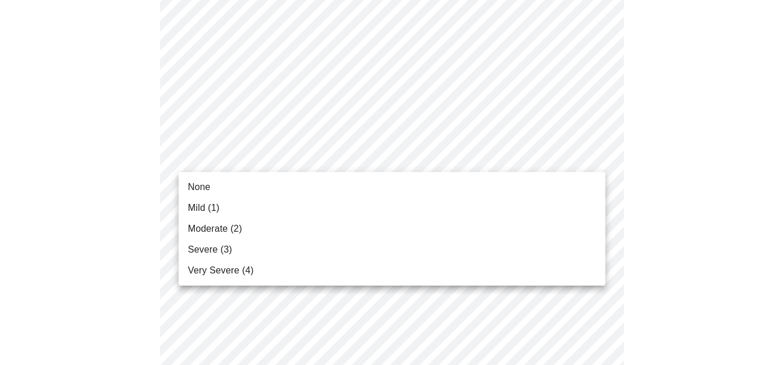
click at [293, 231] on li "Moderate (2)" at bounding box center [392, 229] width 427 height 21
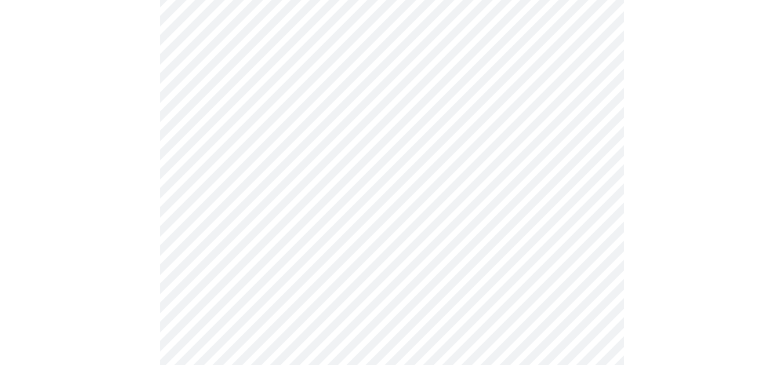
scroll to position [991, 0]
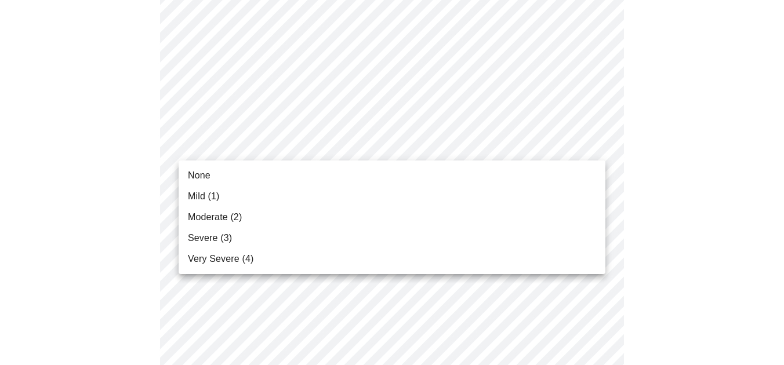
click at [289, 251] on li "Very Severe (4)" at bounding box center [392, 259] width 427 height 21
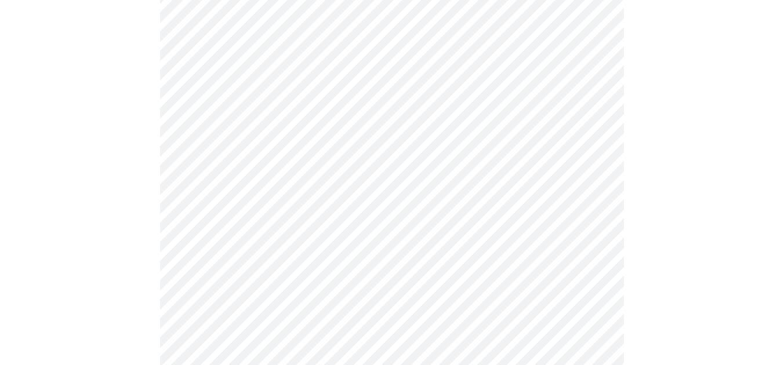
scroll to position [568, 0]
click at [356, 133] on body "MyMenopauseRx Appointments Messaging Labs Uploads Medications Community Refer a…" at bounding box center [392, 17] width 774 height 1160
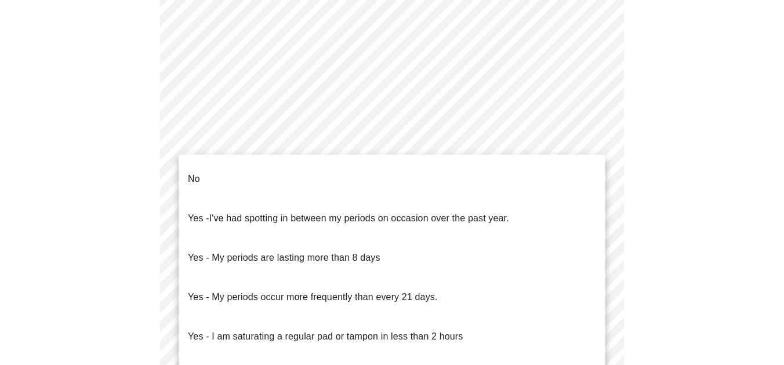
click at [330, 171] on li "No" at bounding box center [392, 178] width 427 height 39
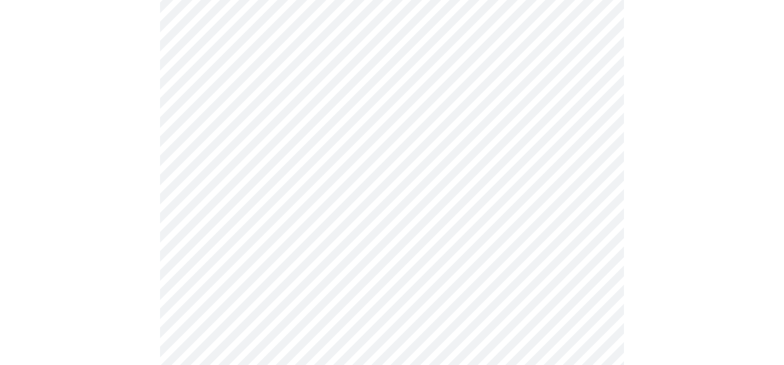
scroll to position [670, 0]
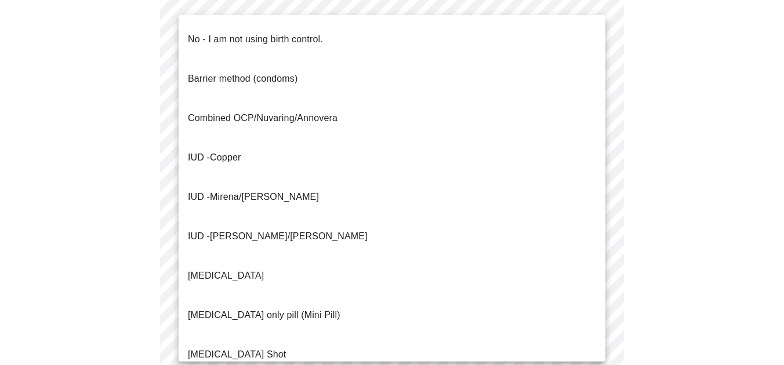
click at [323, 41] on span "No - I am not using birth control." at bounding box center [255, 39] width 135 height 32
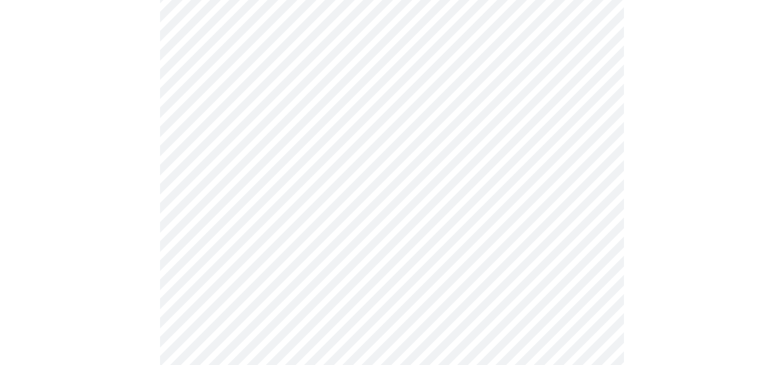
scroll to position [723, 0]
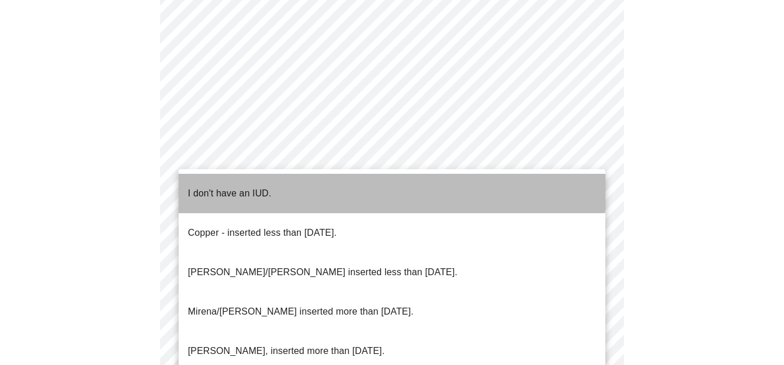
click at [323, 179] on li "I don't have an IUD." at bounding box center [392, 193] width 427 height 39
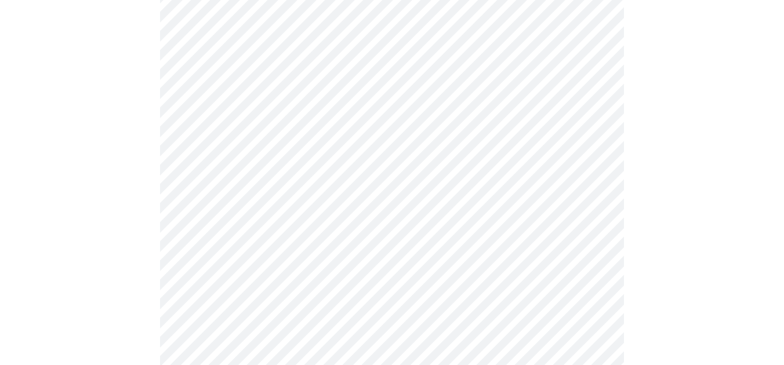
scroll to position [758, 0]
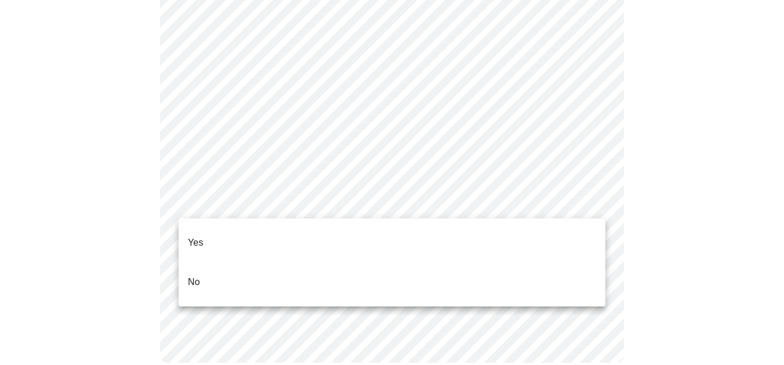
click at [289, 227] on li "Yes" at bounding box center [392, 242] width 427 height 39
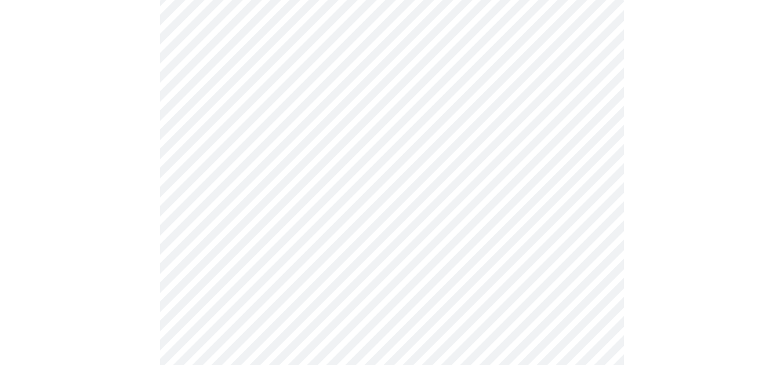
scroll to position [136, 0]
click at [373, 162] on body "MyMenopauseRx Appointments Messaging Labs Uploads Medications Community Refer a…" at bounding box center [392, 345] width 774 height 955
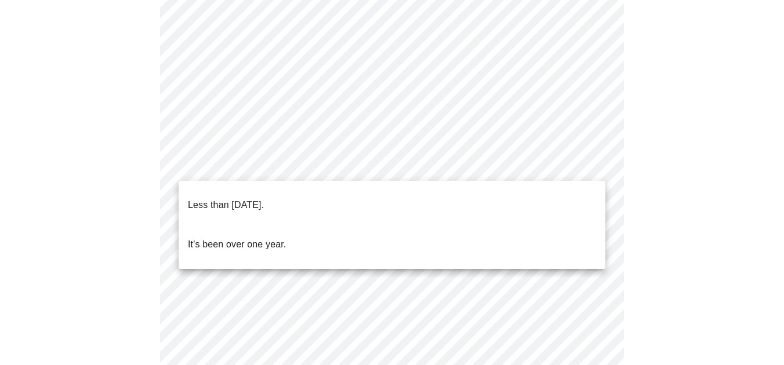
click at [348, 201] on li "Less than [DATE]." at bounding box center [392, 204] width 427 height 39
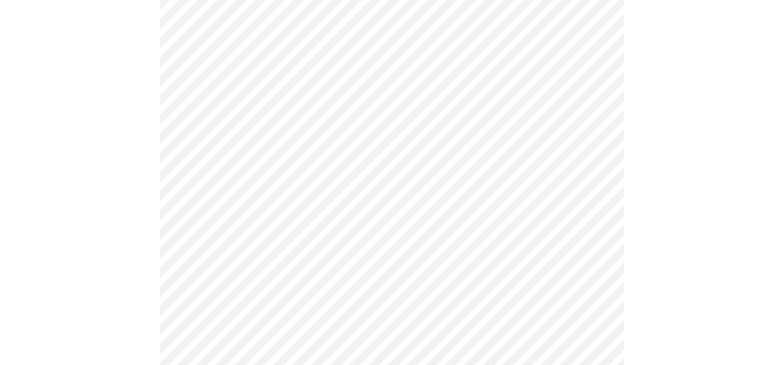
scroll to position [267, 0]
click at [343, 137] on body "MyMenopauseRx Appointments Messaging Labs Uploads Medications Community Refer a…" at bounding box center [392, 212] width 774 height 948
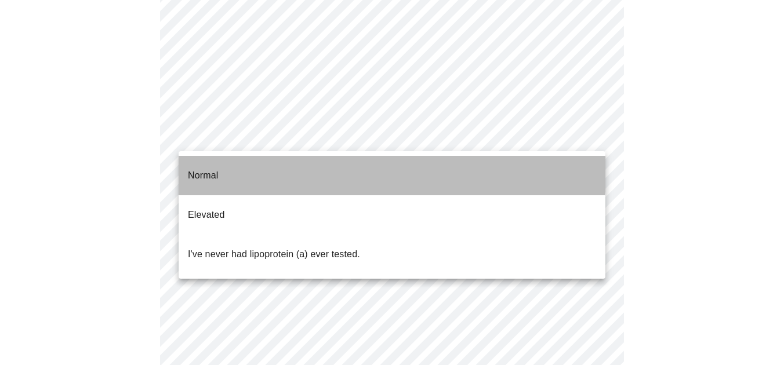
click at [320, 166] on li "Normal" at bounding box center [392, 175] width 427 height 39
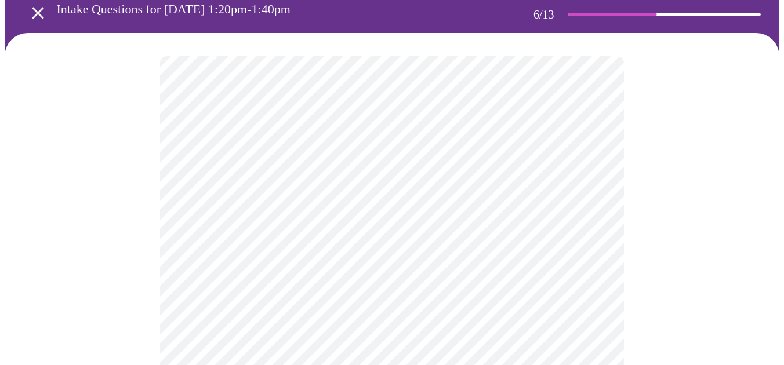
scroll to position [112, 0]
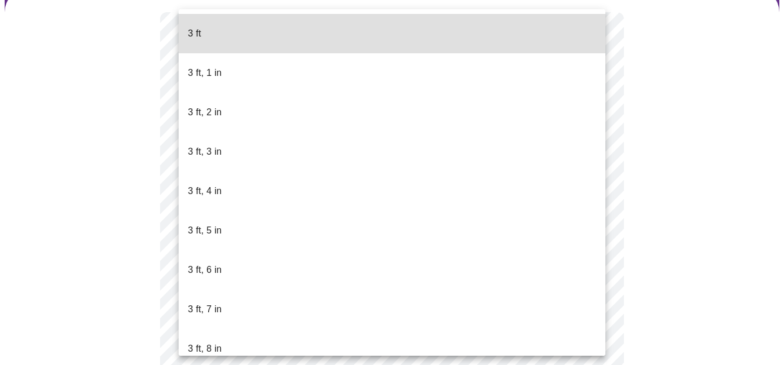
click at [355, 220] on body "MyMenopauseRx Appointments Messaging Labs Uploads Medications Community Refer a…" at bounding box center [392, 209] width 774 height 635
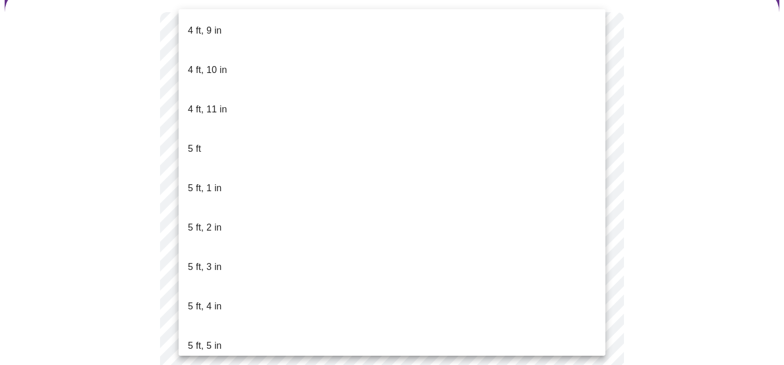
scroll to position [835, 0]
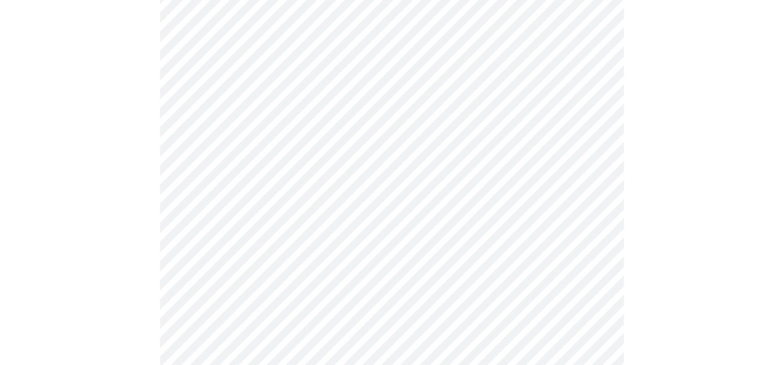
scroll to position [3045, 0]
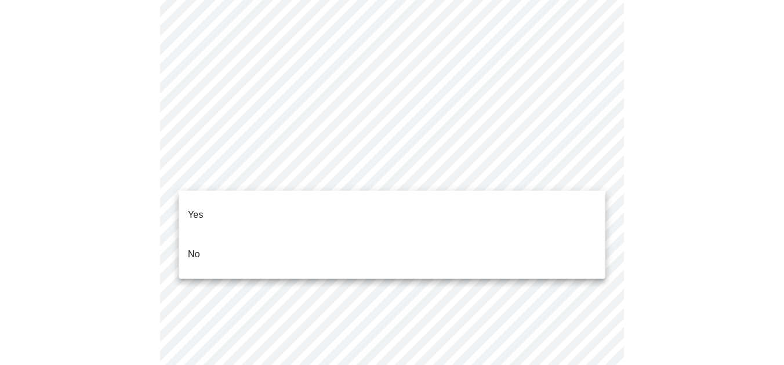
click at [289, 237] on li "No" at bounding box center [392, 254] width 427 height 39
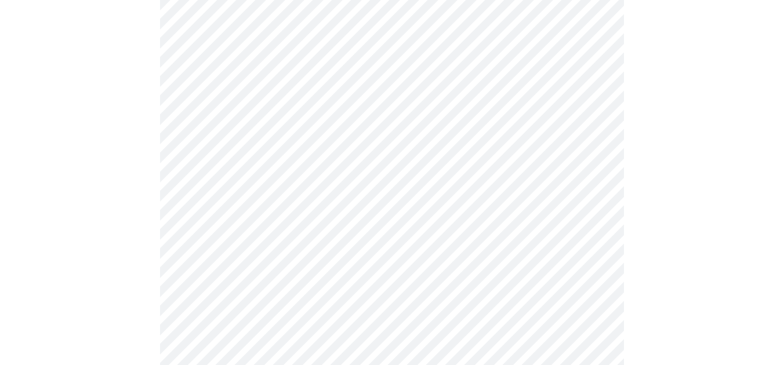
scroll to position [767, 0]
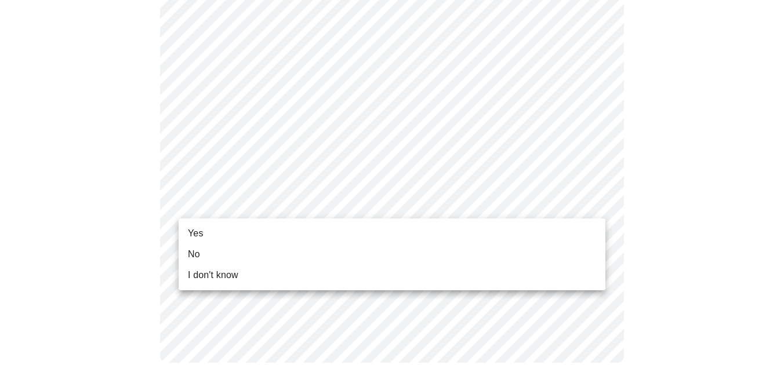
click at [255, 225] on li "Yes" at bounding box center [392, 233] width 427 height 21
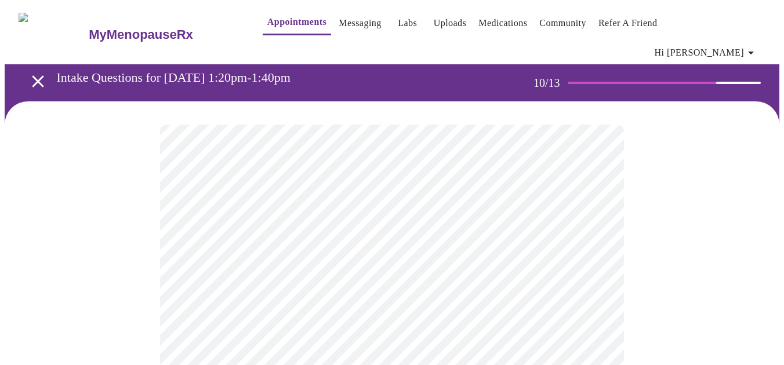
scroll to position [23, 0]
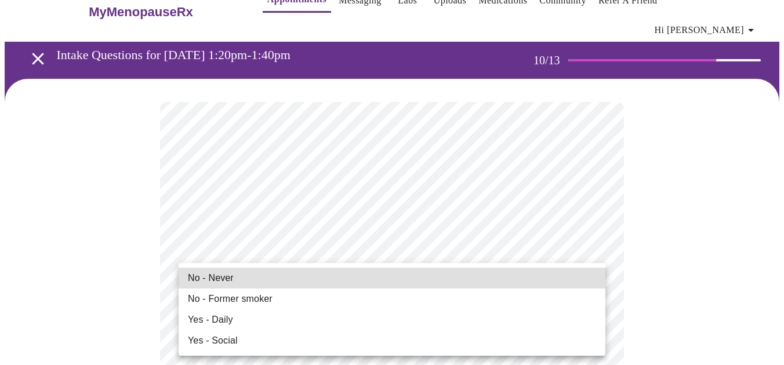
click at [364, 285] on li "No - Never" at bounding box center [392, 278] width 427 height 21
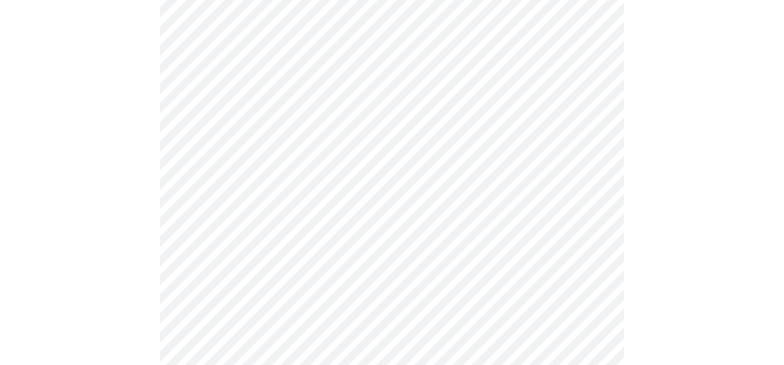
scroll to position [1038, 0]
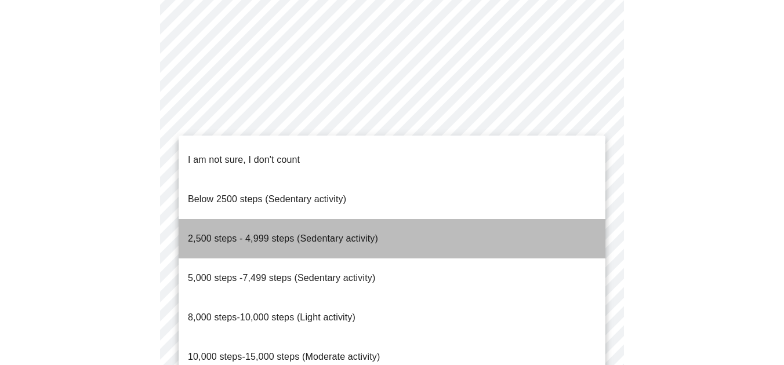
click at [335, 234] on span "2,500 steps - 4,999 steps (Sedentary activity)" at bounding box center [283, 239] width 190 height 10
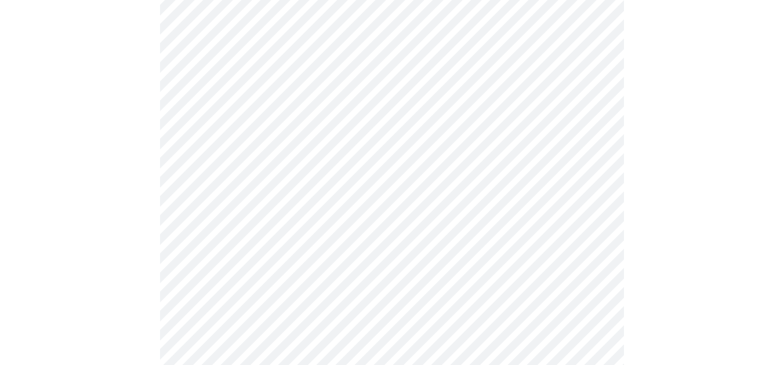
scroll to position [1062, 0]
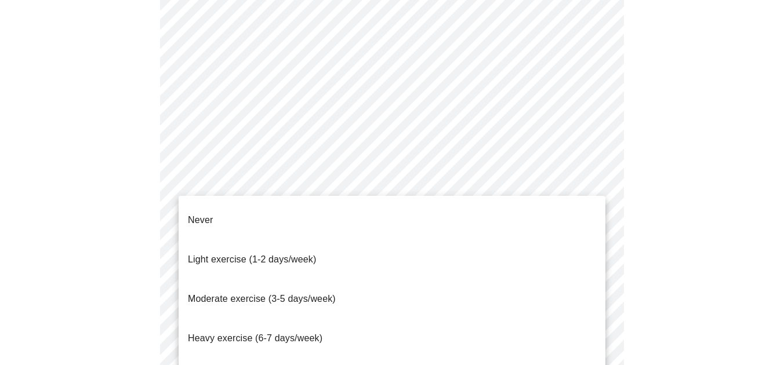
click at [318, 240] on li "Light exercise (1-2 days/week)" at bounding box center [392, 259] width 427 height 39
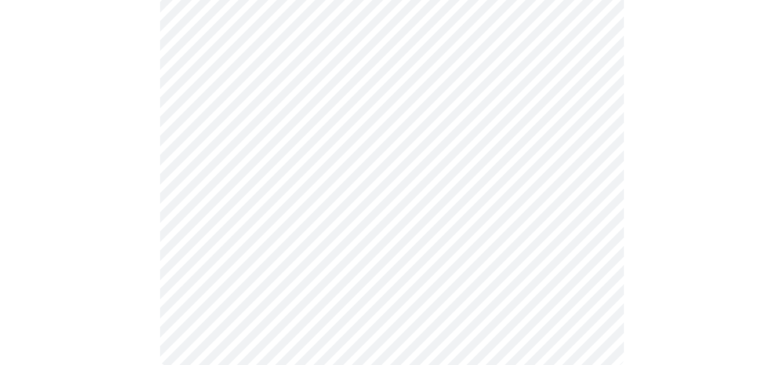
scroll to position [1139, 0]
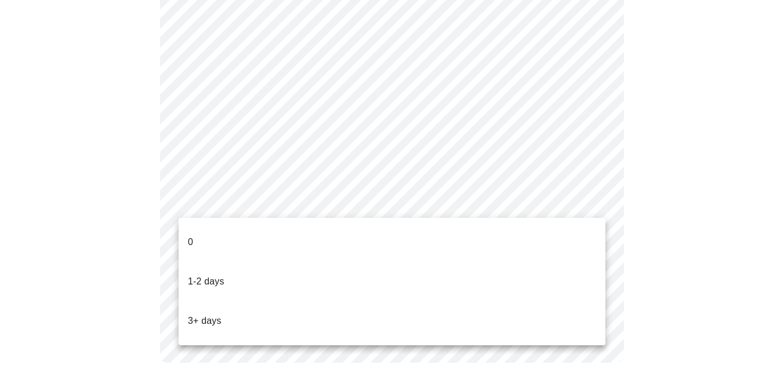
click at [314, 228] on li "0" at bounding box center [392, 242] width 427 height 39
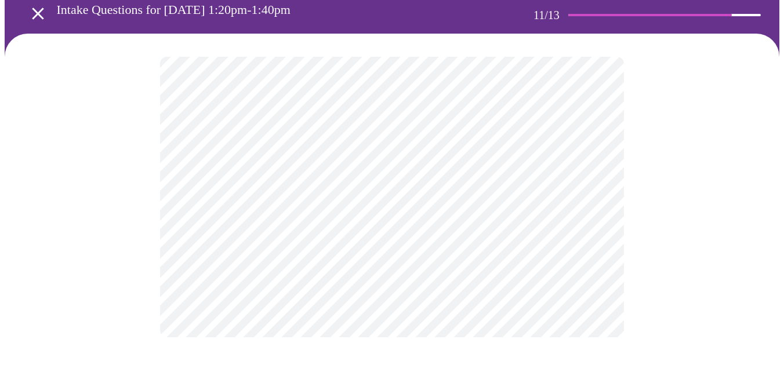
scroll to position [0, 0]
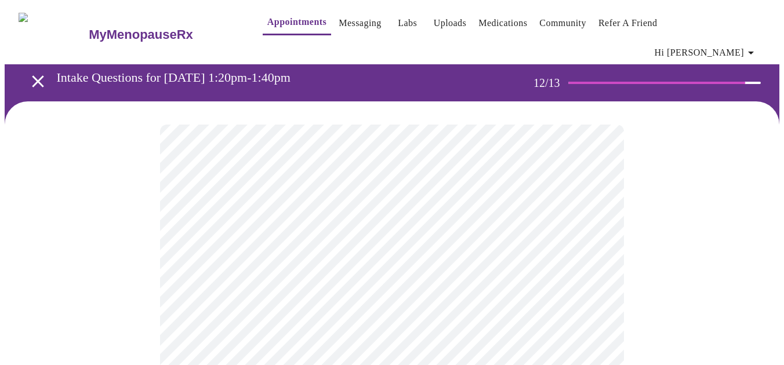
click at [396, 237] on body "MyMenopauseRx Appointments Messaging Labs Uploads Medications Community Refer a…" at bounding box center [392, 206] width 774 height 402
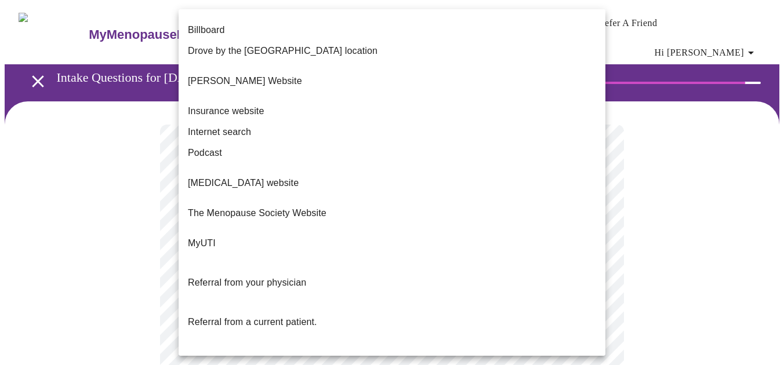
scroll to position [143, 0]
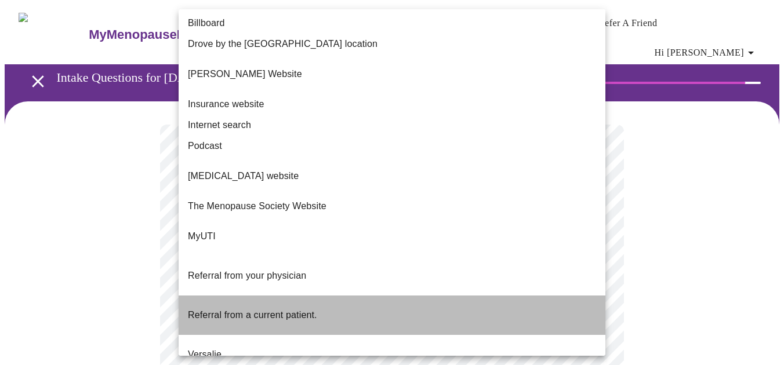
click at [311, 310] on span "Referral from a current patient." at bounding box center [252, 315] width 129 height 10
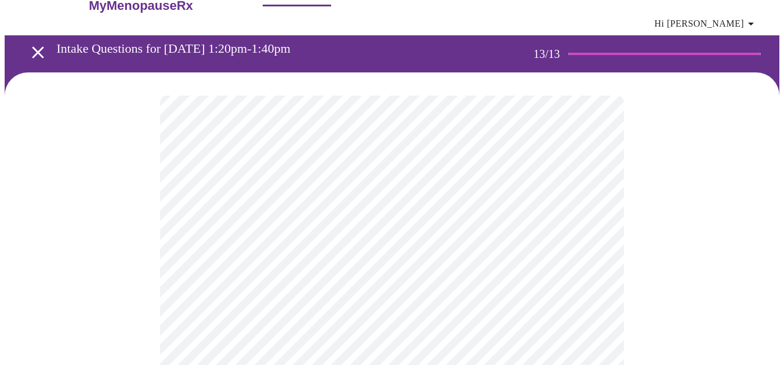
scroll to position [0, 0]
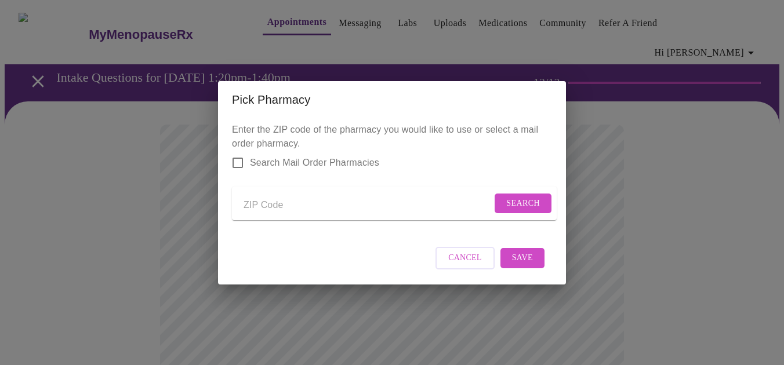
click at [268, 202] on input "Send a message to your care team" at bounding box center [367, 205] width 248 height 19
type input "32461"
click at [510, 204] on span "Search" at bounding box center [523, 203] width 34 height 14
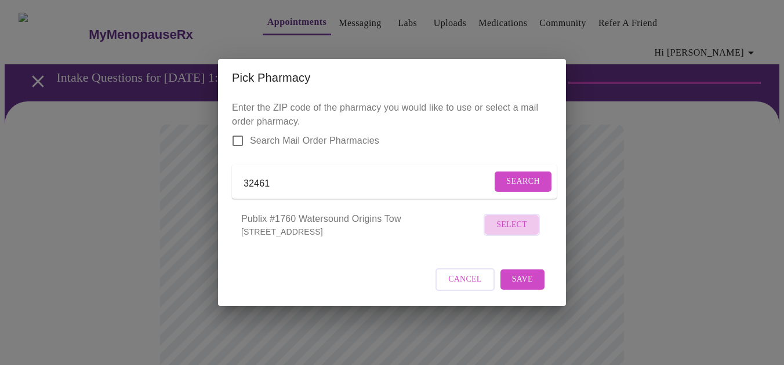
click at [505, 232] on span "Select" at bounding box center [511, 225] width 31 height 14
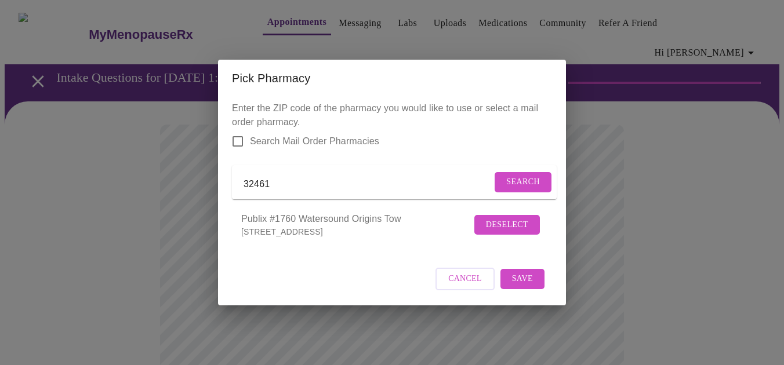
click at [525, 286] on span "Save" at bounding box center [522, 279] width 21 height 14
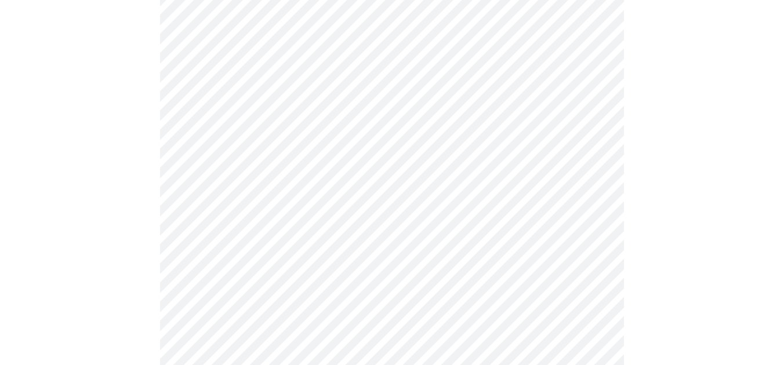
scroll to position [225, 0]
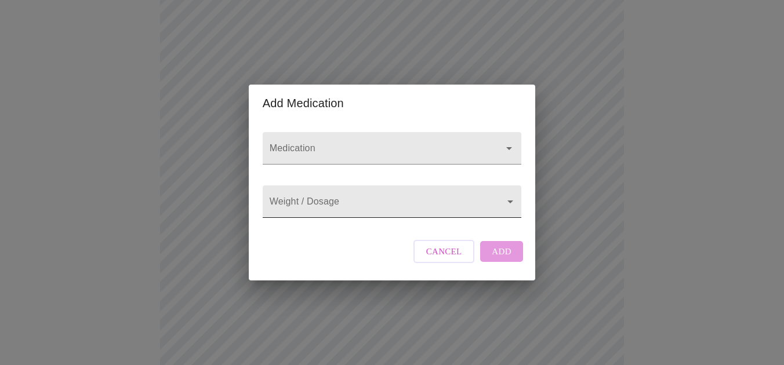
click at [373, 202] on body "MyMenopauseRx Appointments Messaging Labs Uploads Medications Community Refer a…" at bounding box center [392, 223] width 774 height 888
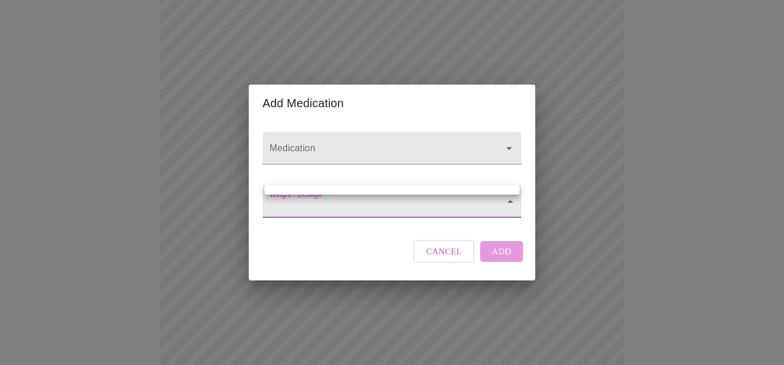
click at [384, 133] on div at bounding box center [392, 182] width 784 height 365
click at [372, 143] on input "Medication" at bounding box center [375, 153] width 216 height 21
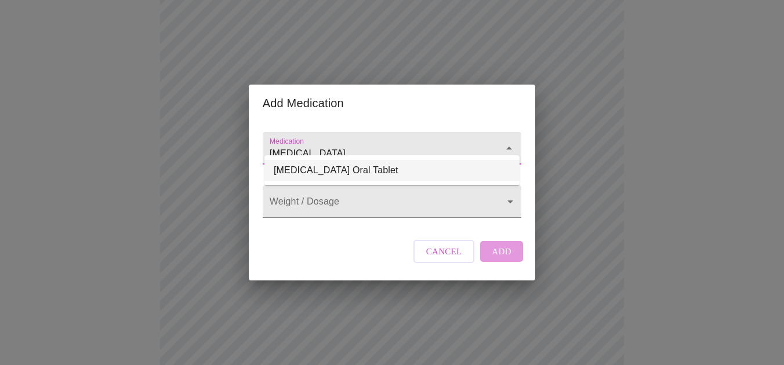
click at [333, 166] on li "[MEDICAL_DATA] Oral Tablet" at bounding box center [391, 170] width 255 height 21
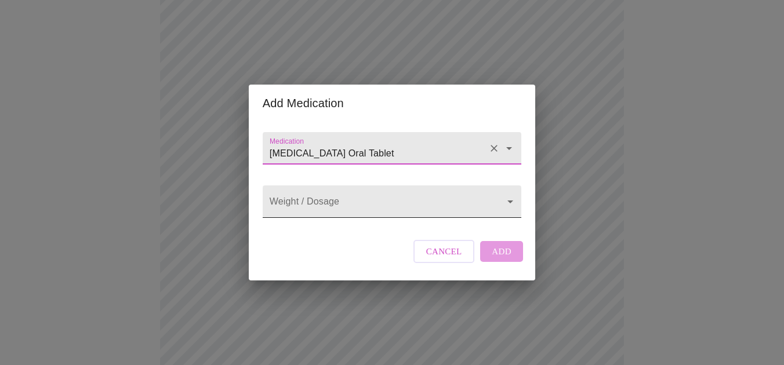
type input "[MEDICAL_DATA] Oral Tablet"
click at [338, 192] on body "MyMenopauseRx Appointments Messaging Labs Uploads Medications Community Refer a…" at bounding box center [392, 223] width 774 height 888
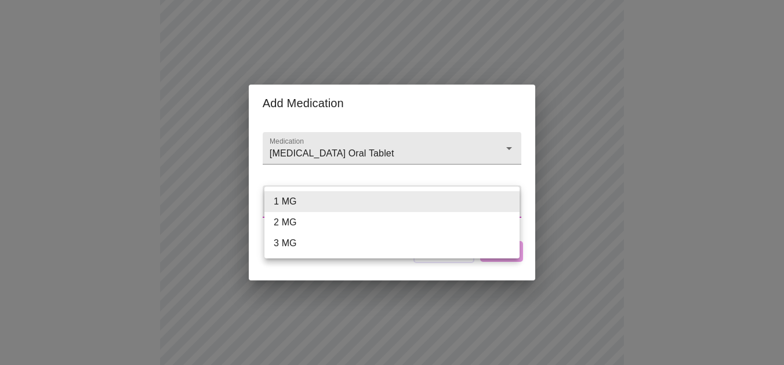
click at [334, 243] on li "3 MG" at bounding box center [391, 243] width 255 height 21
type input "3 MG"
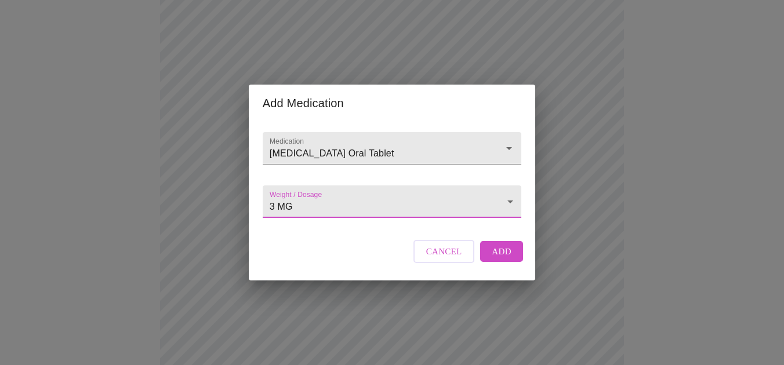
click at [502, 259] on span "Add" at bounding box center [501, 251] width 20 height 15
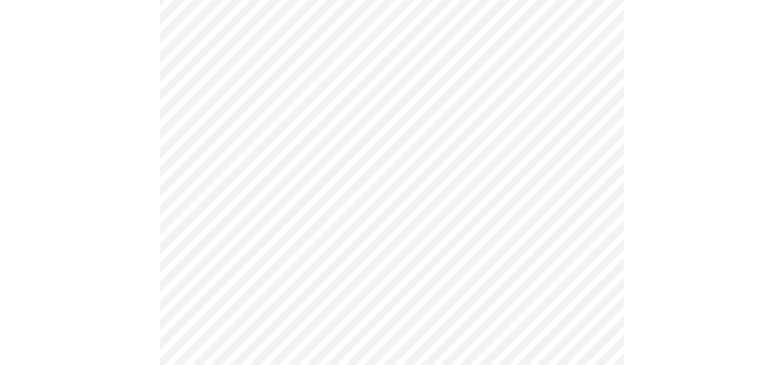
scroll to position [186, 0]
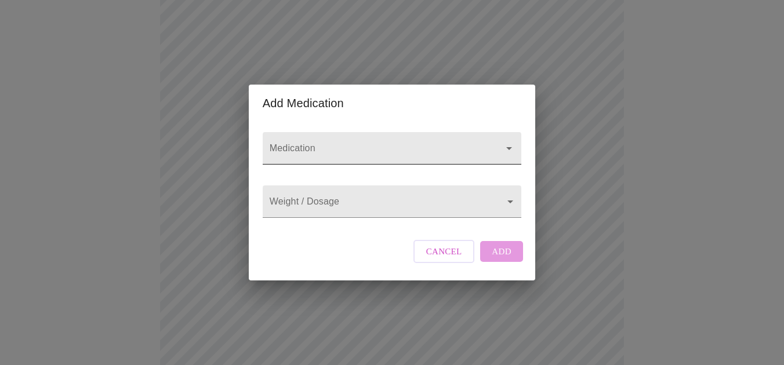
click at [305, 143] on input "Medication" at bounding box center [375, 153] width 216 height 21
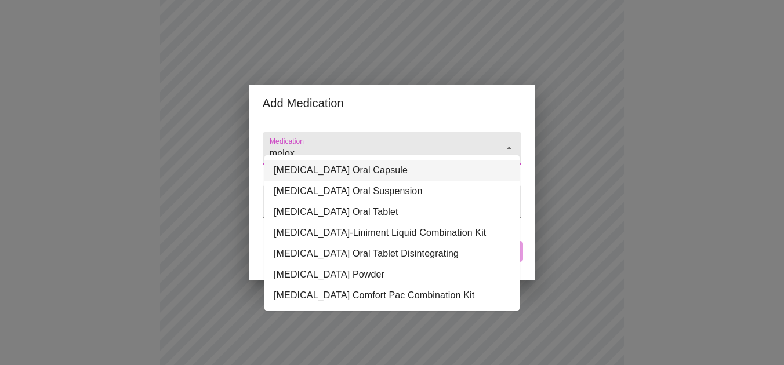
click at [333, 168] on li "[MEDICAL_DATA] Oral Capsule" at bounding box center [391, 170] width 255 height 21
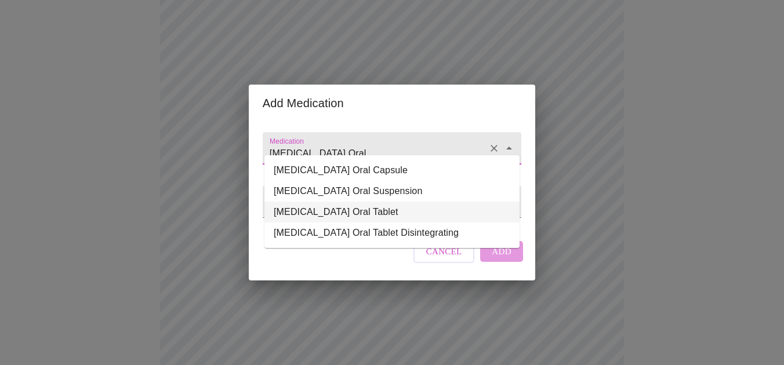
click at [384, 207] on li "[MEDICAL_DATA] Oral Tablet" at bounding box center [391, 212] width 255 height 21
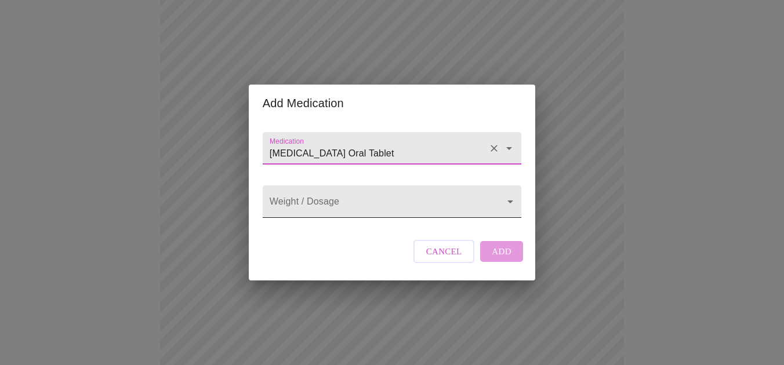
type input "[MEDICAL_DATA] Oral Tablet"
click at [378, 202] on body "MyMenopauseRx Appointments Messaging Labs Uploads Medications Community Refer a…" at bounding box center [392, 275] width 774 height 913
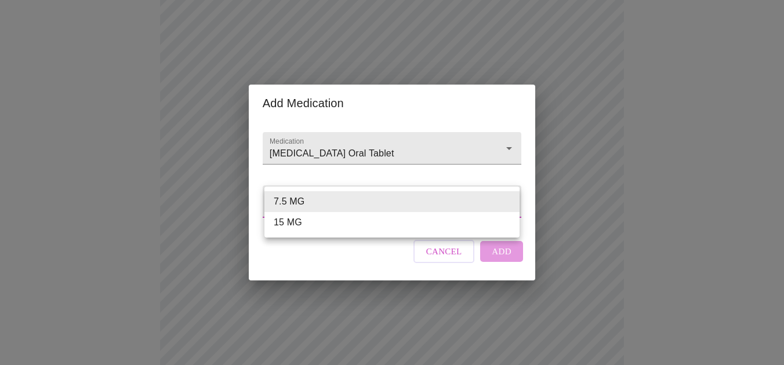
click at [372, 217] on li "15 MG" at bounding box center [391, 222] width 255 height 21
type input "15 MG"
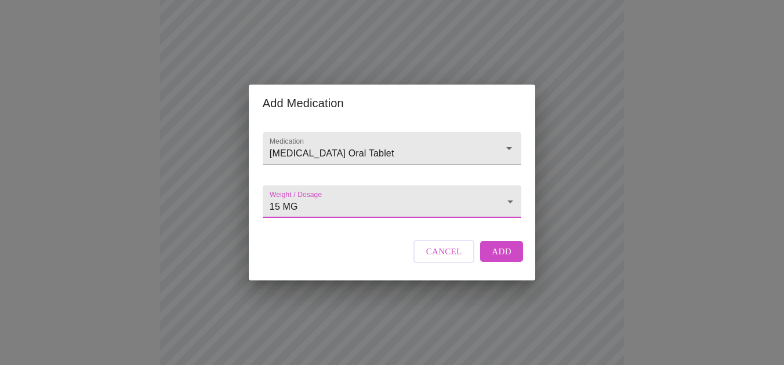
click at [491, 259] on span "Add" at bounding box center [501, 251] width 20 height 15
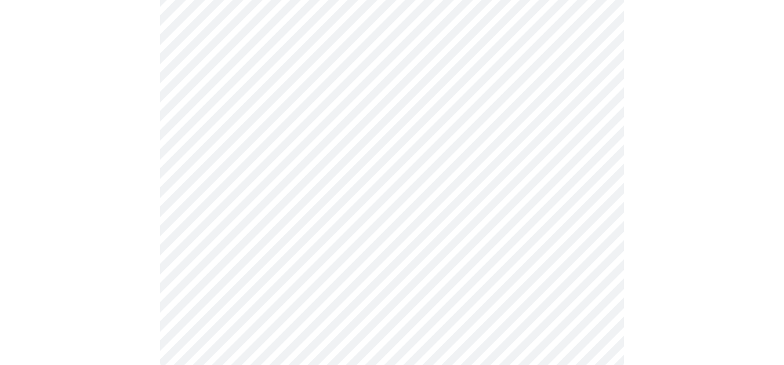
scroll to position [575, 0]
